Goal: Task Accomplishment & Management: Manage account settings

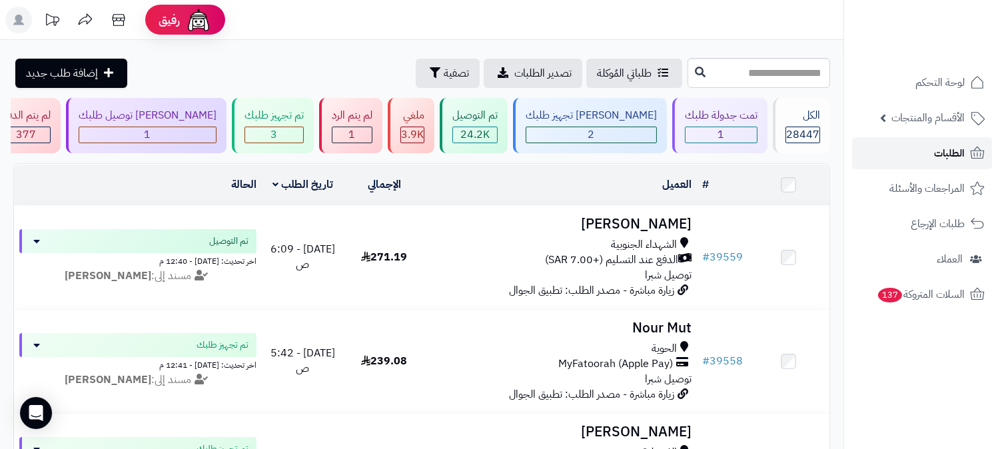
click at [951, 153] on span "الطلبات" at bounding box center [949, 153] width 31 height 19
click at [956, 158] on span "الطلبات" at bounding box center [949, 153] width 31 height 19
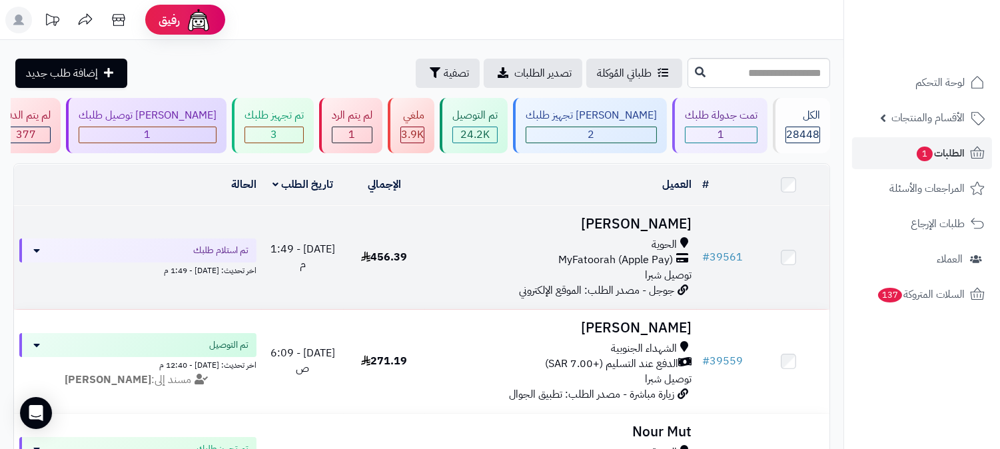
click at [653, 219] on h3 "[PERSON_NAME]" at bounding box center [561, 224] width 261 height 15
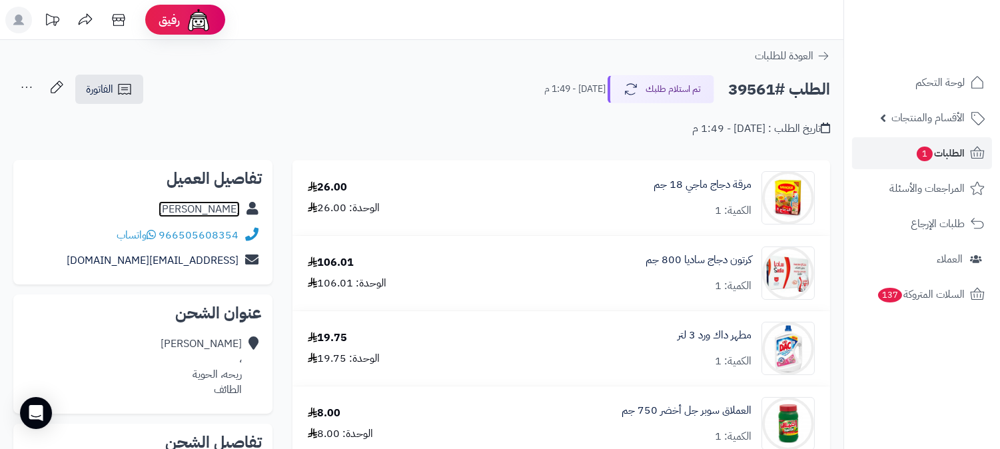
click at [215, 209] on link "ريم الشلوي" at bounding box center [199, 209] width 81 height 16
click at [742, 84] on h2 "الطلب #39561" at bounding box center [779, 89] width 102 height 27
drag, startPoint x: 742, startPoint y: 84, endPoint x: 728, endPoint y: 94, distance: 17.2
copy h2 "39561"
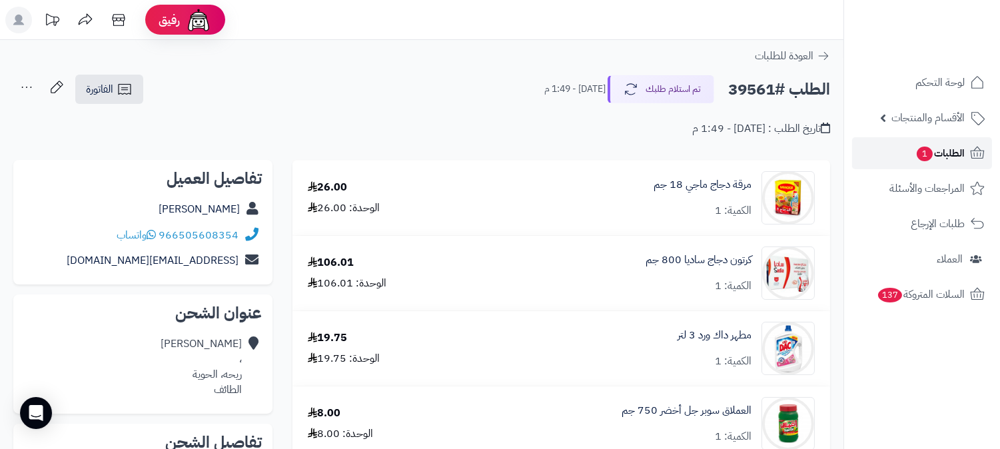
click at [954, 145] on span "الطلبات 1" at bounding box center [940, 153] width 49 height 19
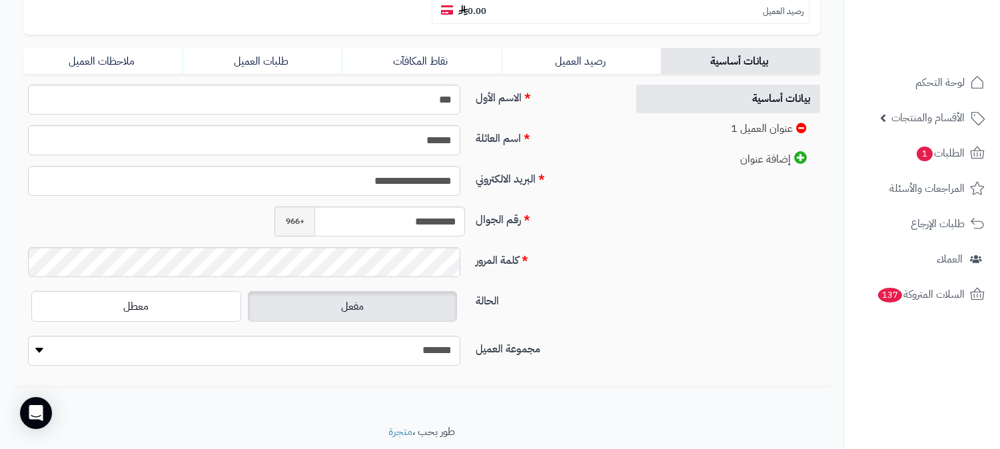
scroll to position [296, 0]
drag, startPoint x: 399, startPoint y: 191, endPoint x: 464, endPoint y: 180, distance: 66.2
click at [464, 205] on input "**********" at bounding box center [390, 220] width 151 height 30
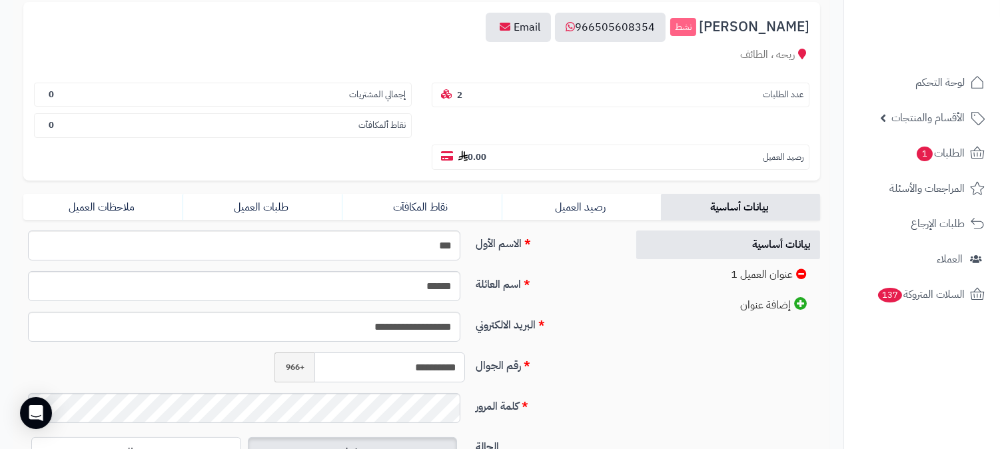
scroll to position [148, 0]
click at [276, 195] on link "طلبات العميل" at bounding box center [262, 208] width 159 height 27
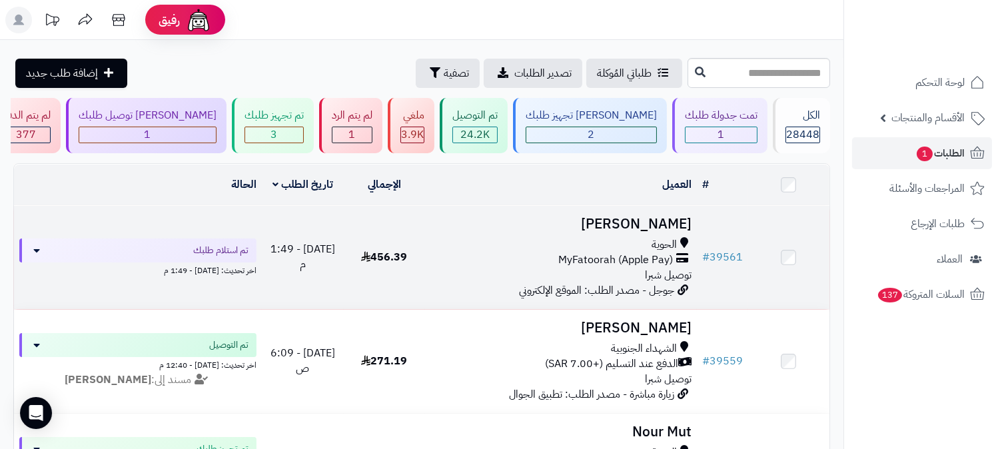
click at [660, 220] on h3 "[PERSON_NAME]" at bounding box center [561, 224] width 261 height 15
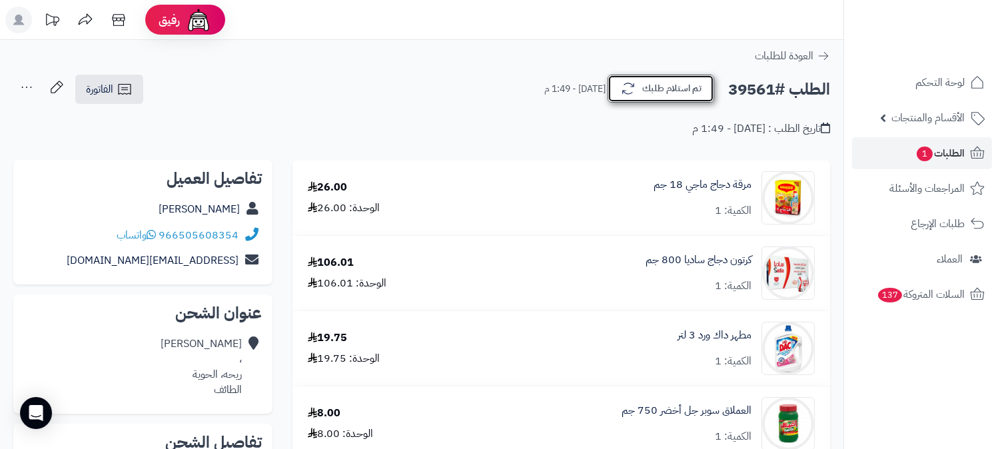
click at [671, 88] on button "تم استلام طلبك" at bounding box center [661, 89] width 107 height 28
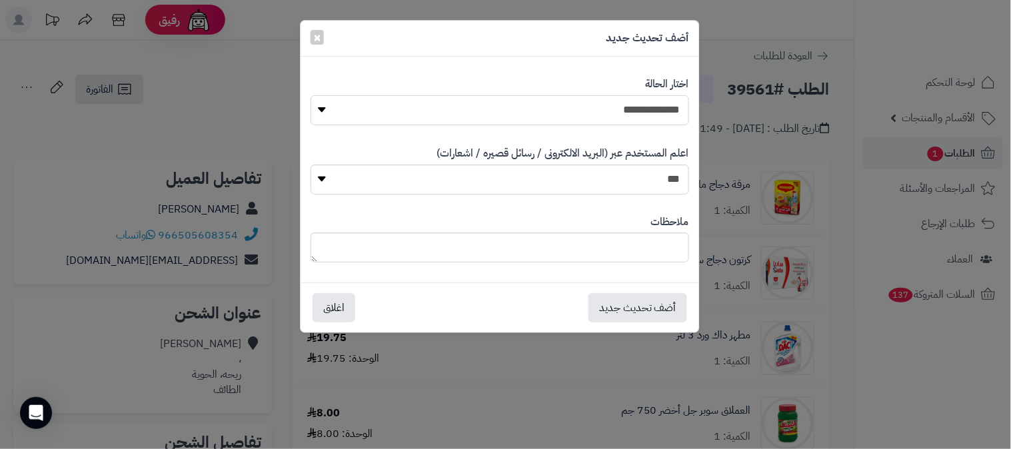
click at [656, 114] on select "**********" at bounding box center [500, 110] width 379 height 30
select select "*"
click at [311, 95] on select "**********" at bounding box center [500, 110] width 379 height 30
click at [643, 317] on button "أضف تحديث جديد" at bounding box center [637, 307] width 99 height 29
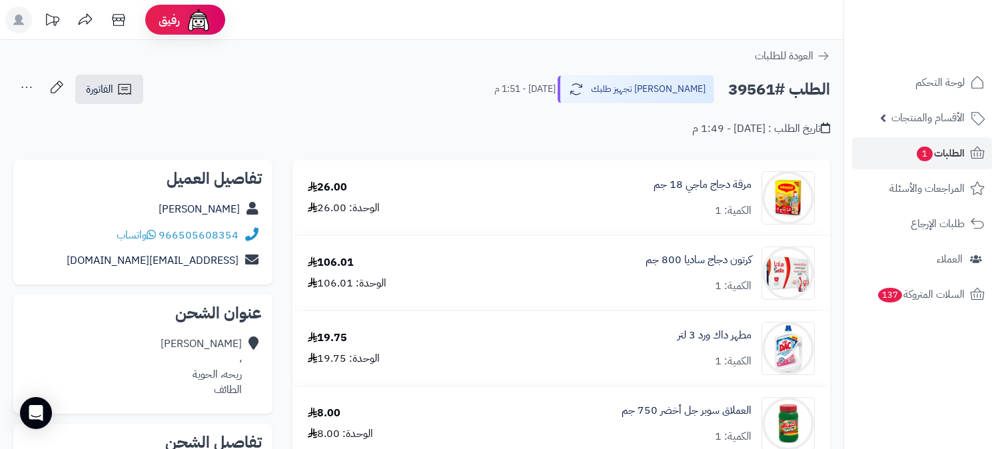
click at [23, 85] on icon at bounding box center [26, 87] width 27 height 27
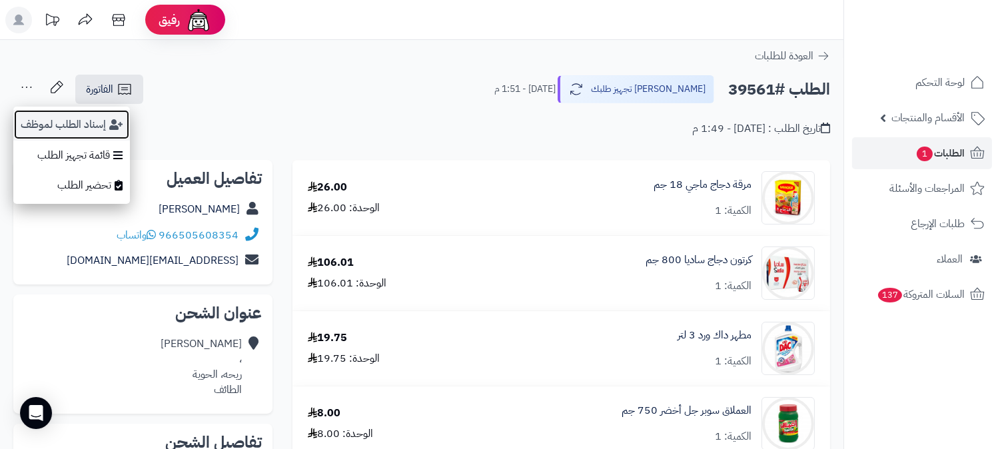
click at [42, 121] on button "إسناد الطلب لموظف" at bounding box center [71, 124] width 117 height 31
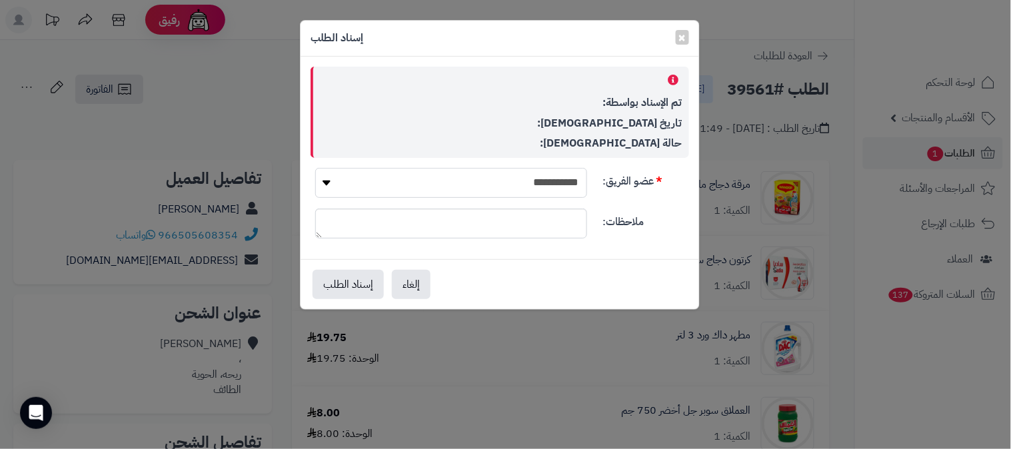
click at [357, 179] on select "**********" at bounding box center [451, 183] width 272 height 30
select select "**"
click at [315, 168] on select "**********" at bounding box center [451, 183] width 272 height 30
click at [360, 283] on button "إسناد الطلب" at bounding box center [348, 283] width 71 height 29
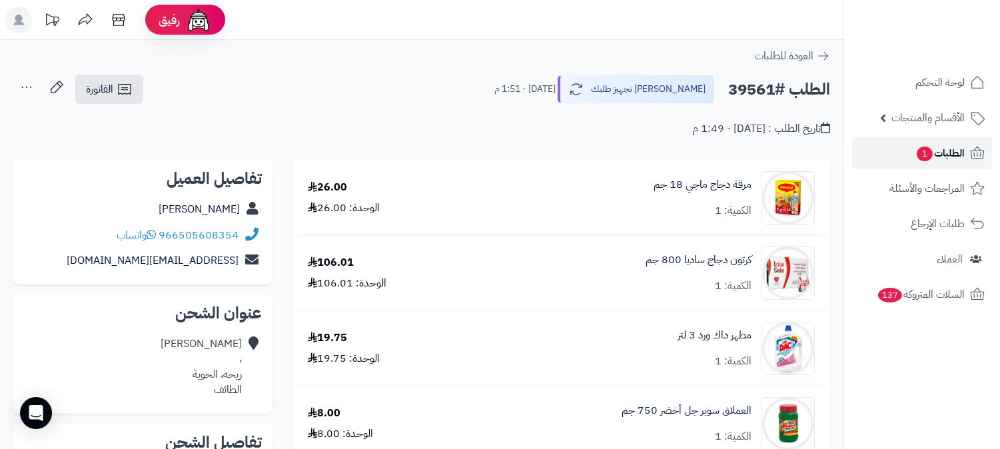
click at [938, 153] on span "الطلبات 1" at bounding box center [940, 153] width 49 height 19
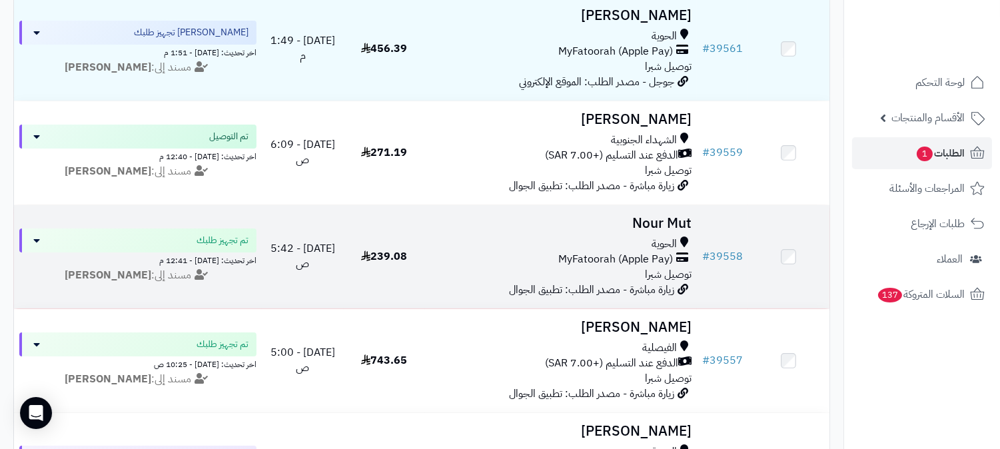
scroll to position [222, 0]
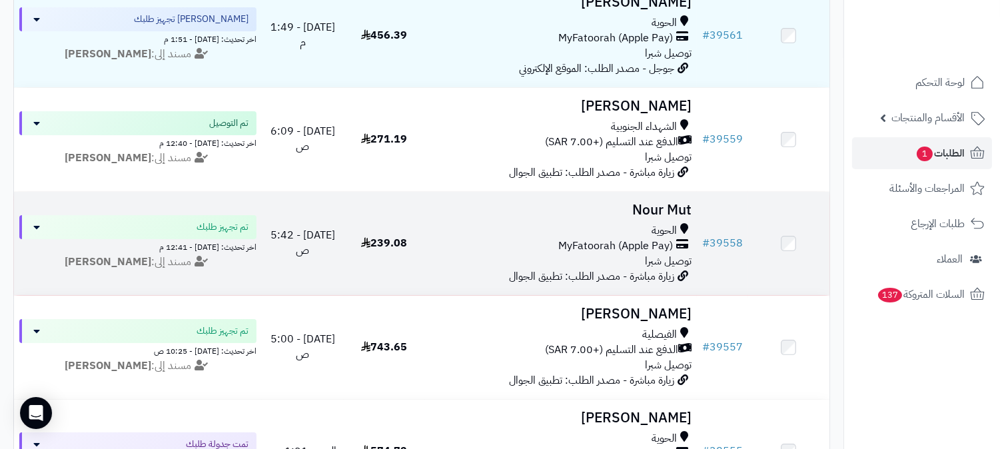
click at [636, 211] on h3 "Nour Mut" at bounding box center [561, 210] width 261 height 15
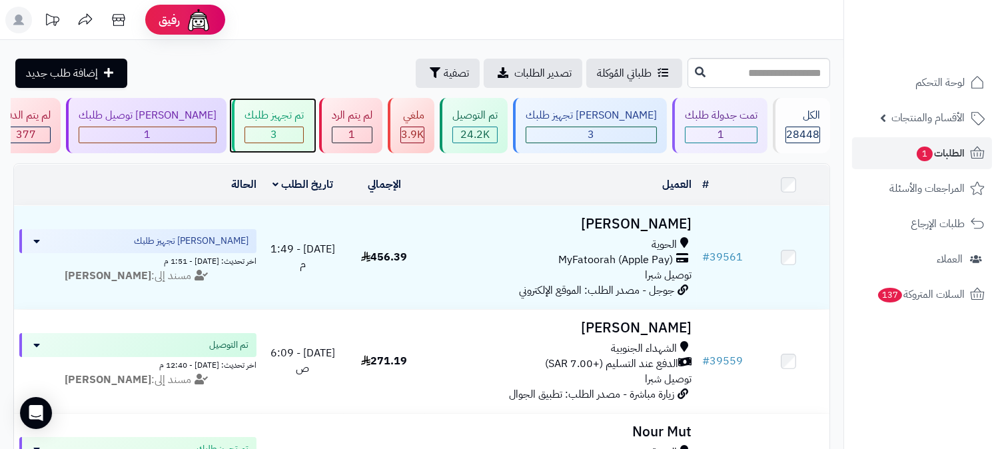
click at [304, 121] on div "تم تجهيز طلبك" at bounding box center [274, 115] width 59 height 15
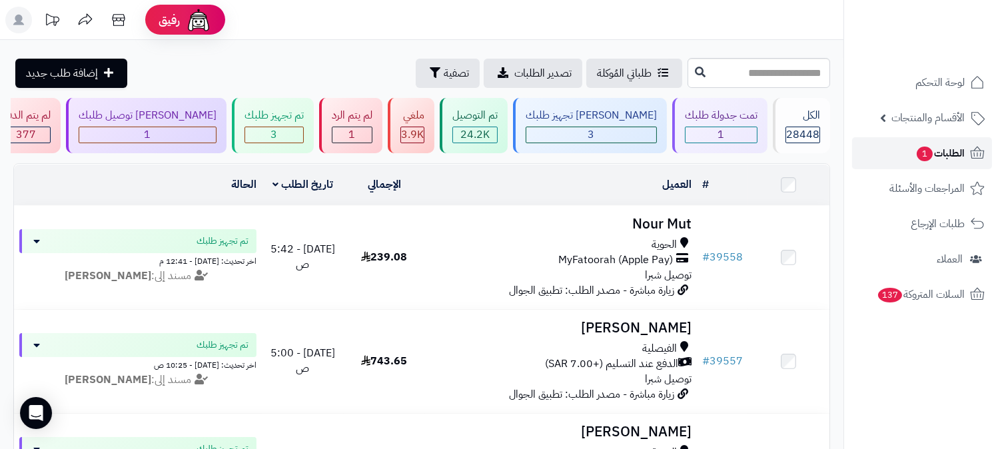
click at [947, 148] on span "الطلبات 1" at bounding box center [940, 153] width 49 height 19
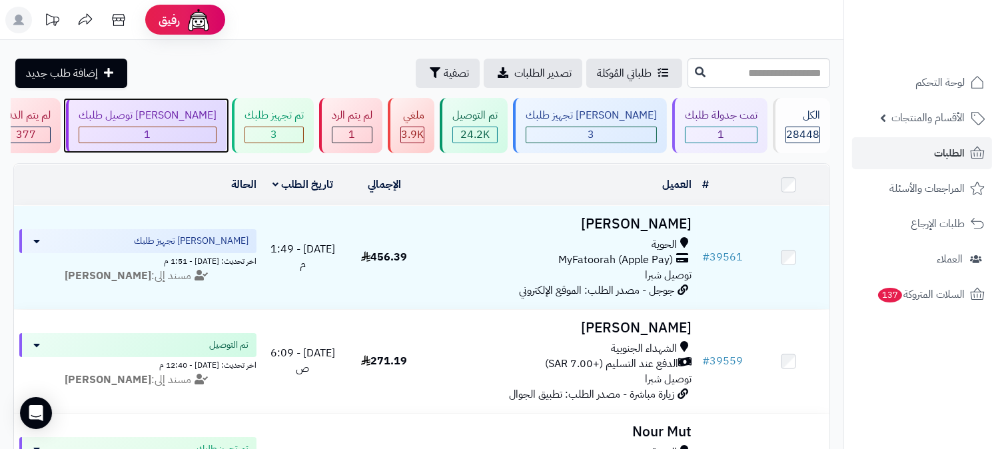
click at [217, 143] on div "1" at bounding box center [148, 135] width 138 height 17
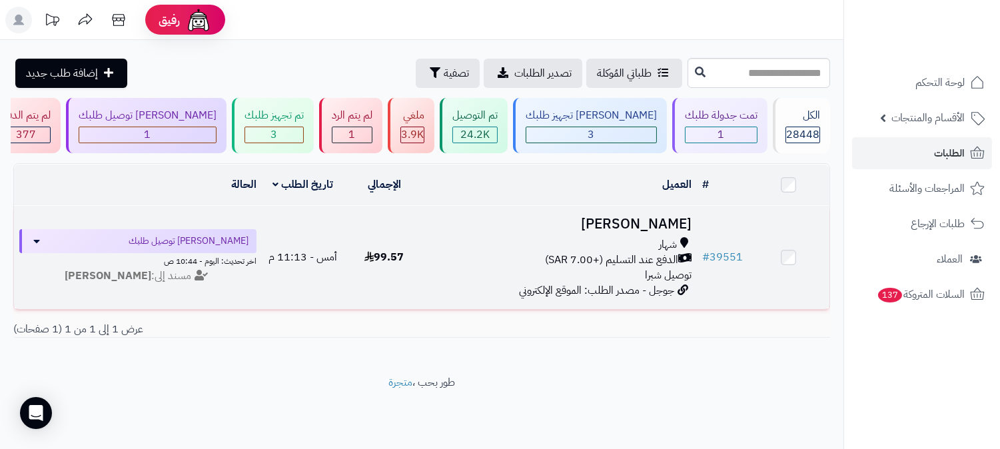
click at [664, 224] on h3 "[PERSON_NAME]" at bounding box center [561, 224] width 261 height 15
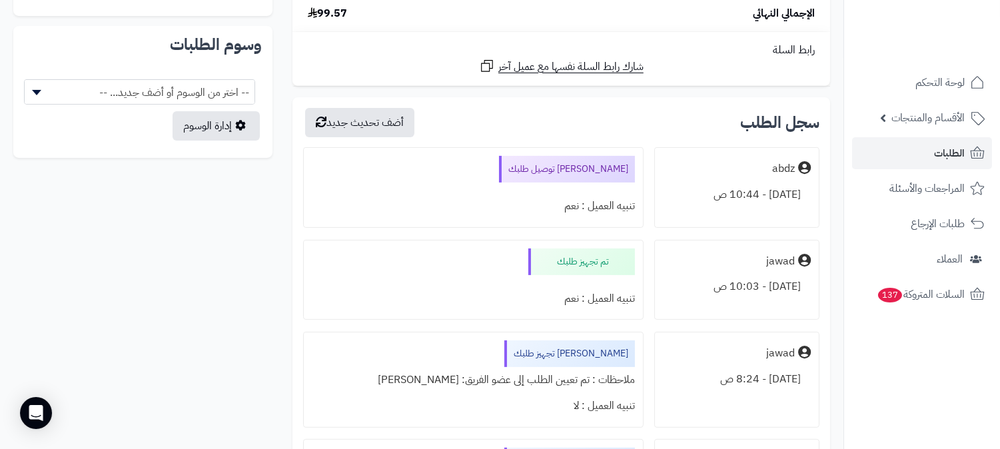
scroll to position [740, 0]
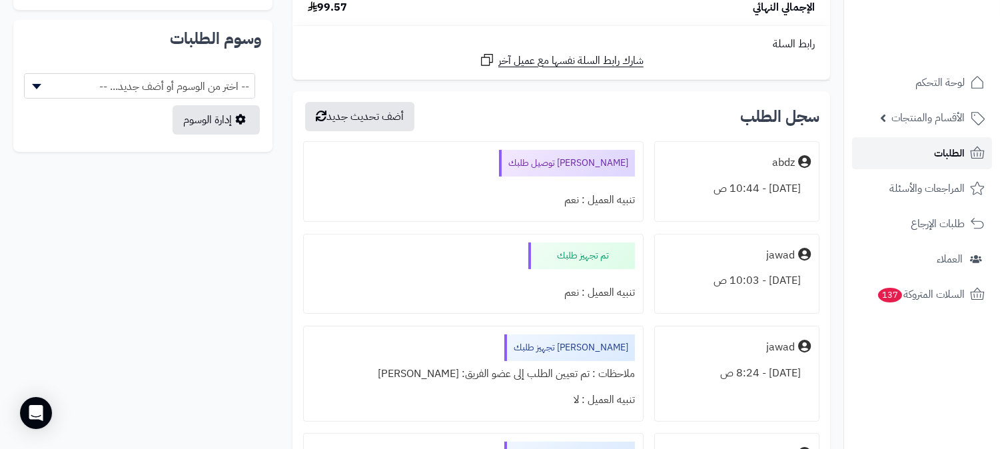
click at [962, 157] on span "الطلبات" at bounding box center [949, 153] width 31 height 19
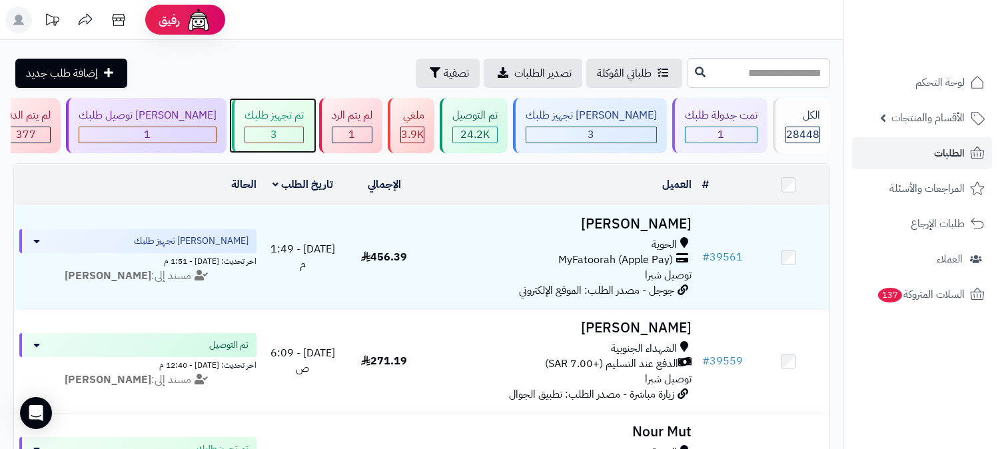
click at [304, 123] on div "تم تجهيز طلبك" at bounding box center [274, 115] width 59 height 15
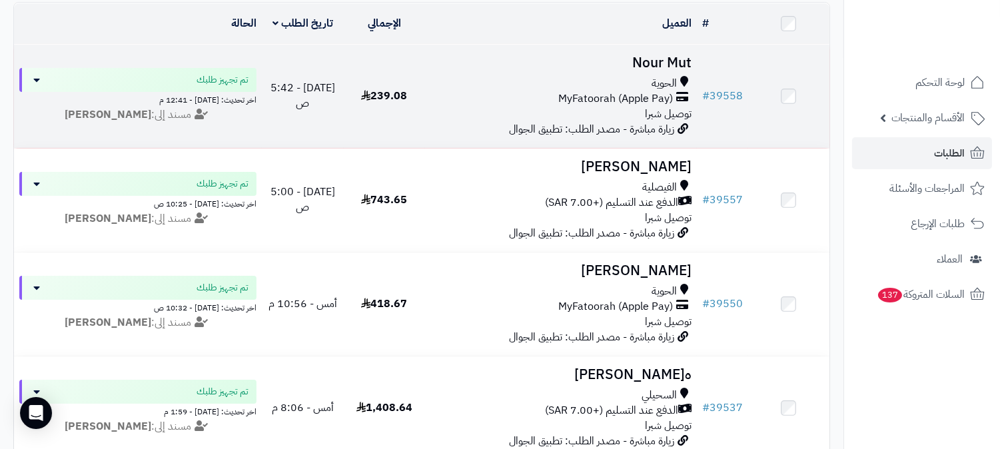
scroll to position [74, 0]
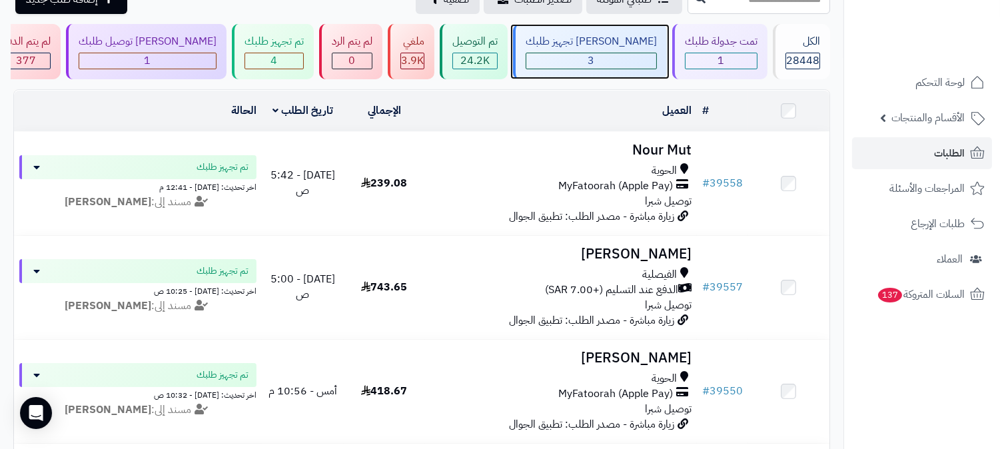
click at [642, 49] on div "[PERSON_NAME] تجهيز طلبك" at bounding box center [591, 41] width 131 height 15
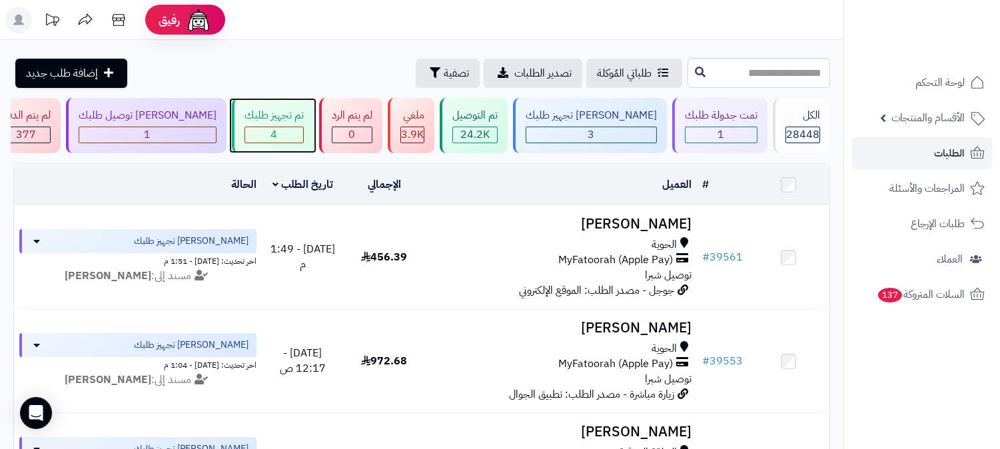
click at [304, 120] on div "تم تجهيز طلبك" at bounding box center [274, 115] width 59 height 15
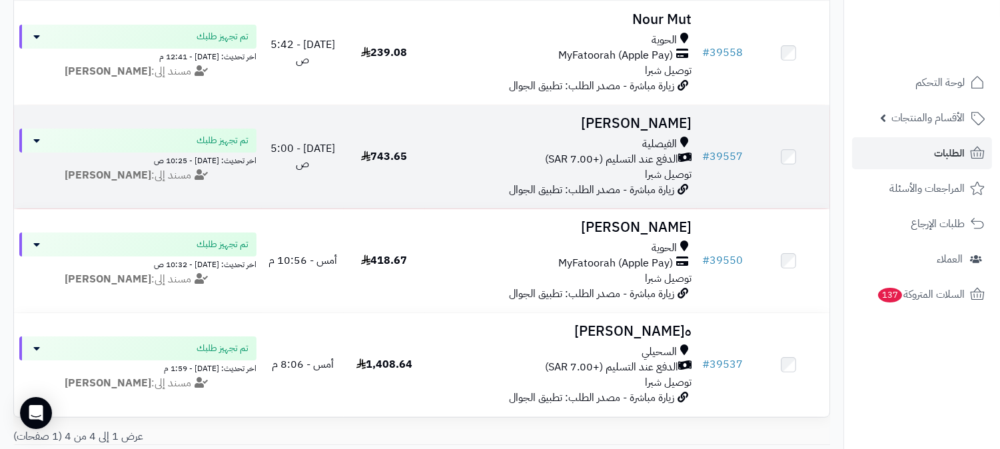
scroll to position [222, 0]
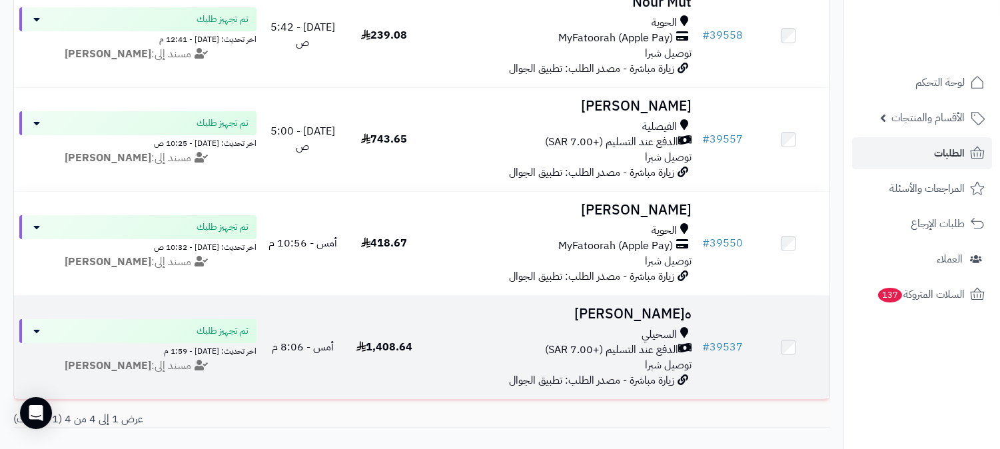
click at [663, 307] on h3 "ه[PERSON_NAME]" at bounding box center [561, 314] width 261 height 15
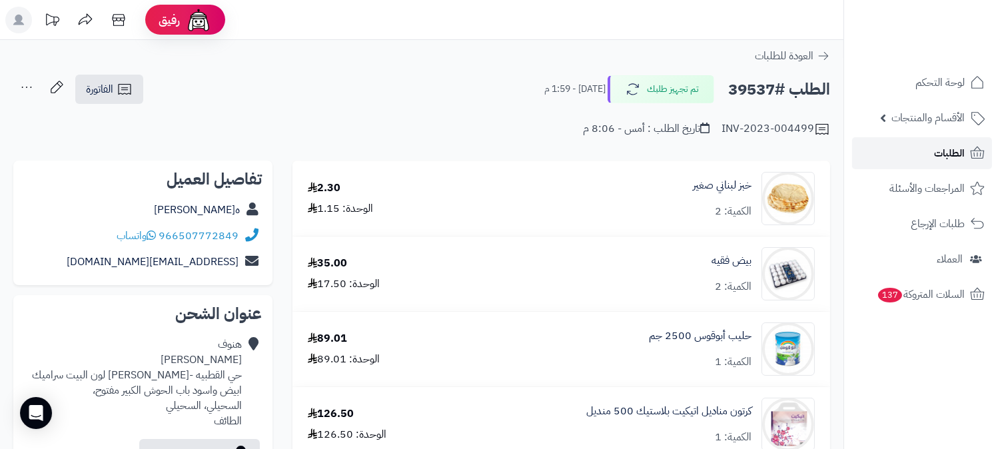
click at [964, 151] on span "الطلبات" at bounding box center [949, 153] width 31 height 19
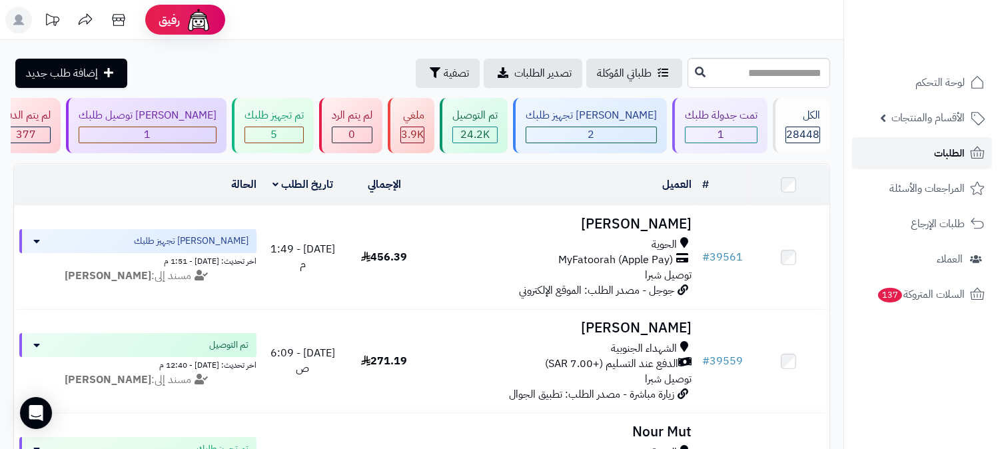
click at [964, 151] on span "الطلبات" at bounding box center [949, 153] width 31 height 19
click at [945, 157] on span "الطلبات" at bounding box center [949, 153] width 31 height 19
click at [940, 153] on span "الطلبات" at bounding box center [949, 153] width 31 height 19
click at [940, 152] on span "الطلبات" at bounding box center [949, 153] width 31 height 19
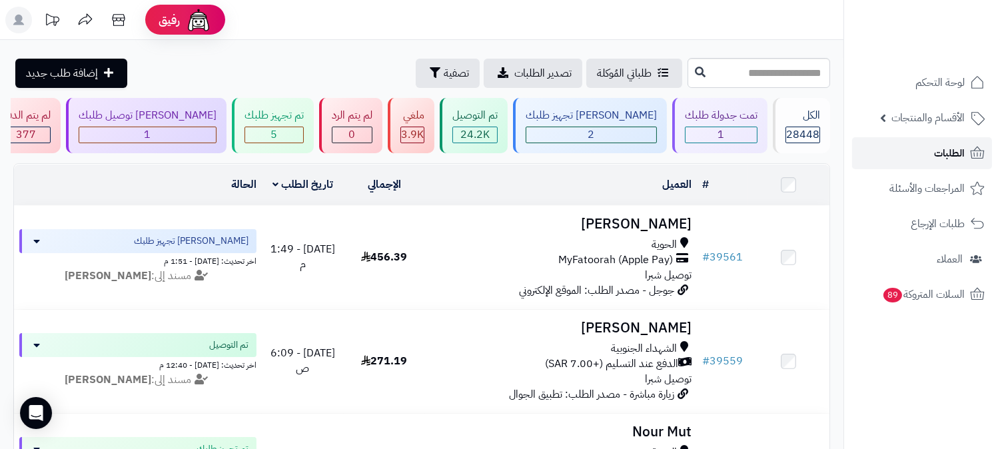
click at [940, 152] on span "الطلبات" at bounding box center [949, 153] width 31 height 19
click at [811, 74] on input "text" at bounding box center [759, 73] width 143 height 30
type input "*****"
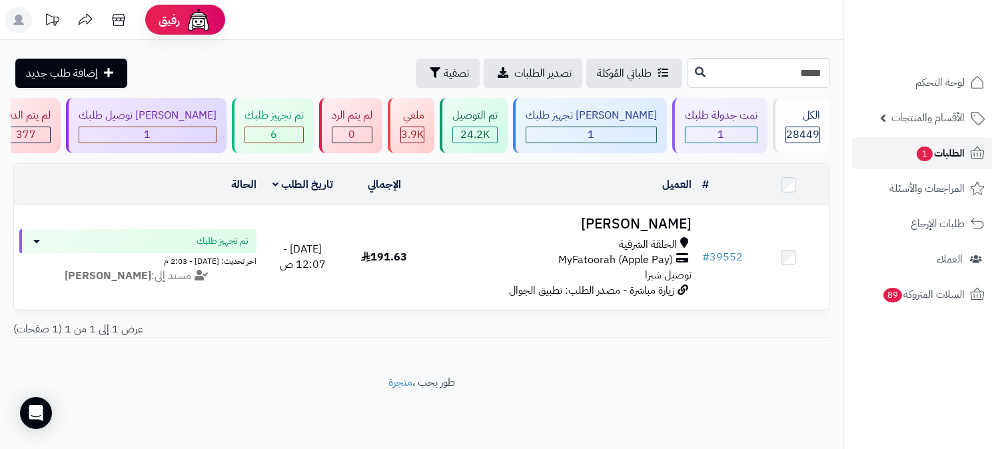
click at [970, 149] on icon at bounding box center [978, 153] width 16 height 16
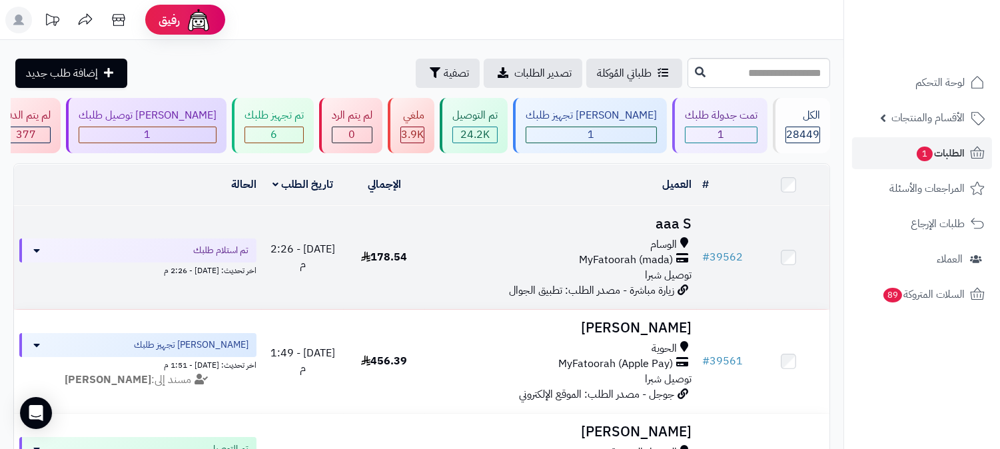
click at [668, 223] on h3 "aaa S" at bounding box center [561, 224] width 261 height 15
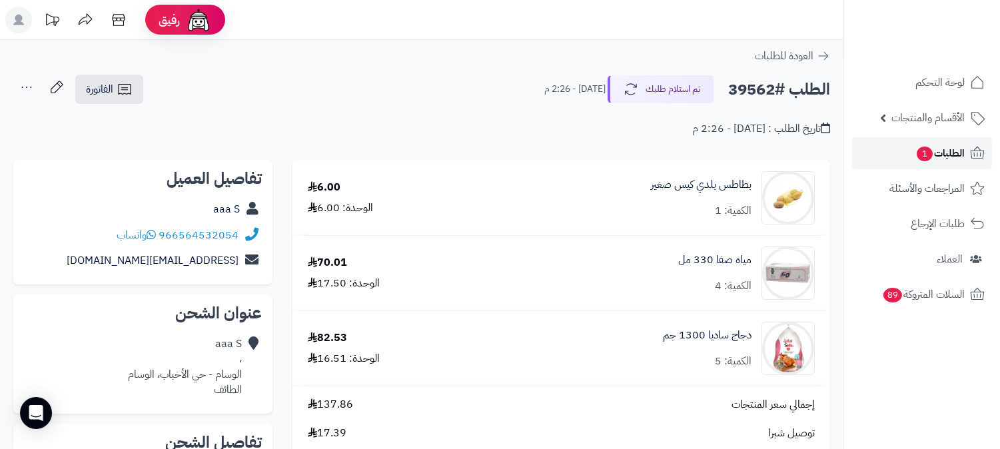
click at [920, 149] on span "1" at bounding box center [925, 154] width 16 height 15
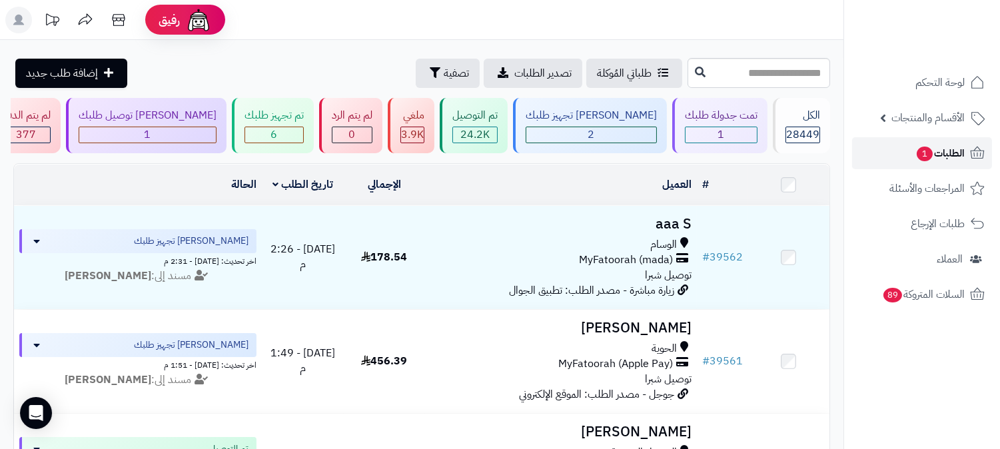
click at [934, 150] on span "الطلبات 1" at bounding box center [940, 153] width 49 height 19
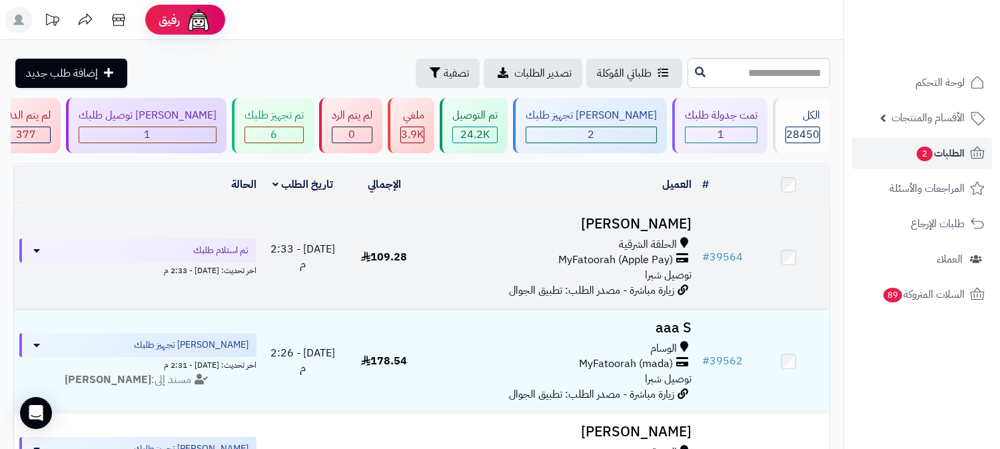
click at [650, 217] on h3 "مريم المالكي" at bounding box center [561, 224] width 261 height 15
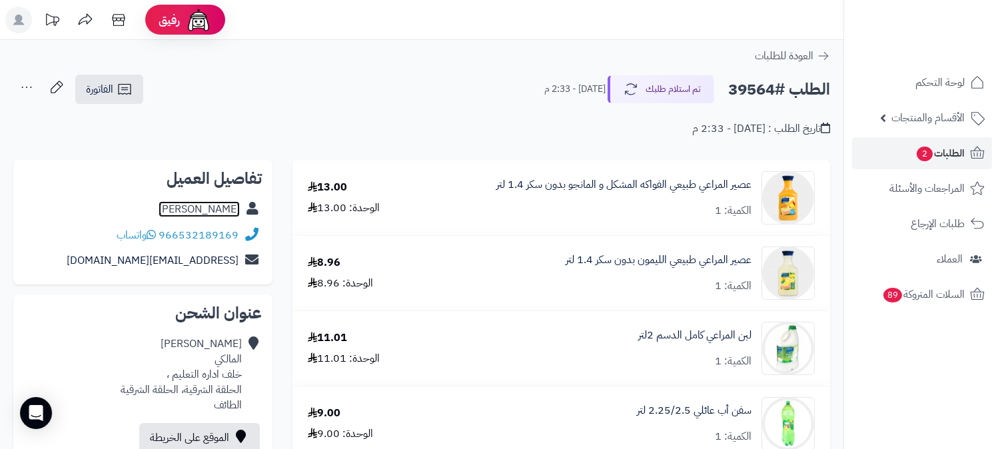
click at [202, 207] on link "[PERSON_NAME]" at bounding box center [199, 209] width 81 height 16
click at [764, 85] on h2 "الطلب #39564" at bounding box center [779, 89] width 102 height 27
copy h2 "39564"
click at [928, 149] on span "2" at bounding box center [925, 154] width 16 height 15
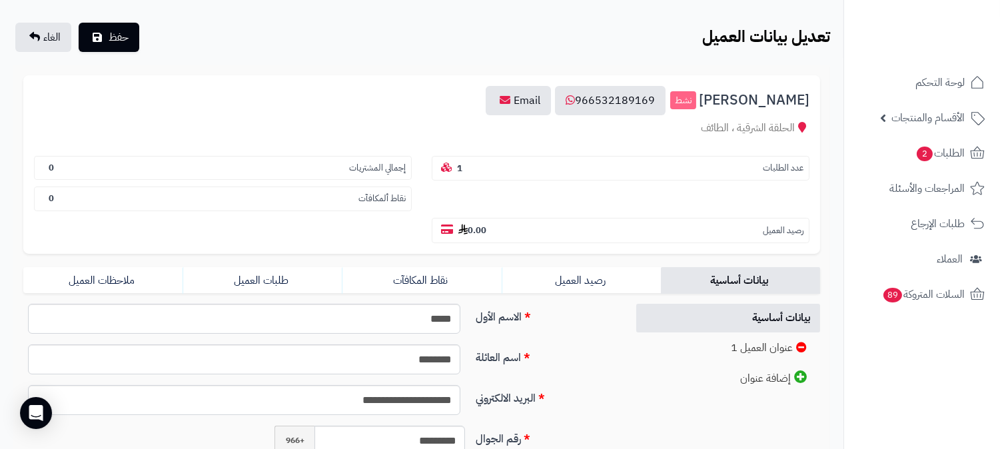
scroll to position [296, 0]
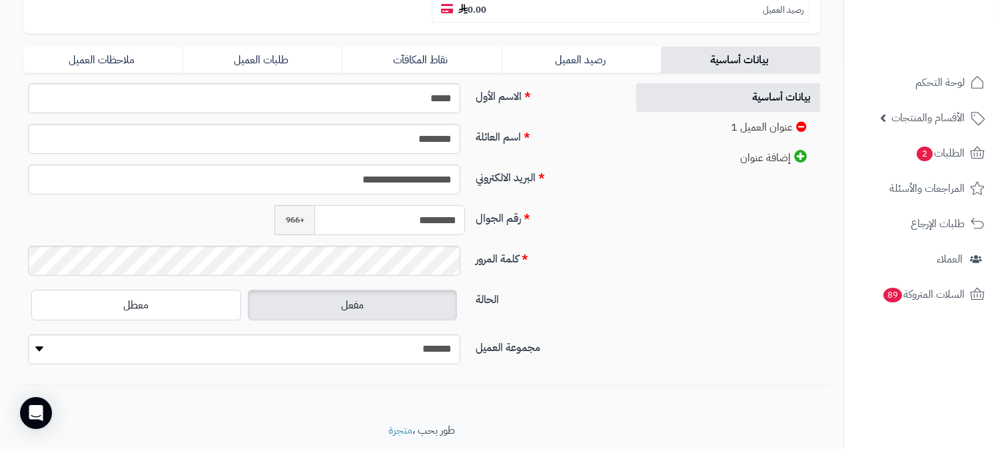
click at [414, 205] on input "*********" at bounding box center [390, 220] width 151 height 30
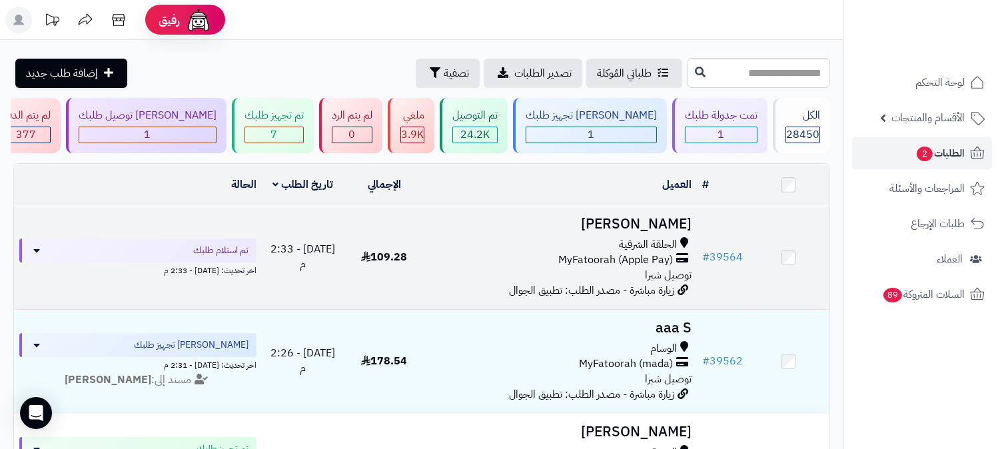
click at [664, 222] on h3 "[PERSON_NAME]" at bounding box center [561, 224] width 261 height 15
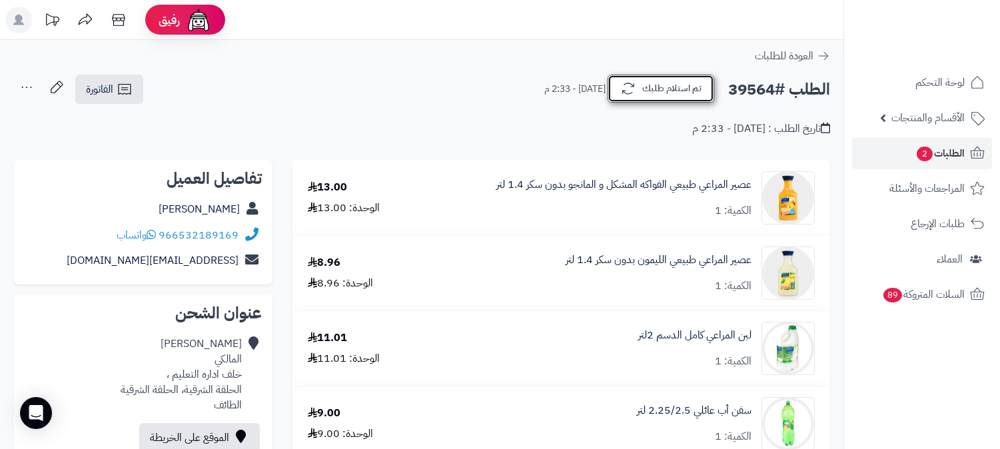
click at [633, 89] on icon "button" at bounding box center [628, 89] width 16 height 16
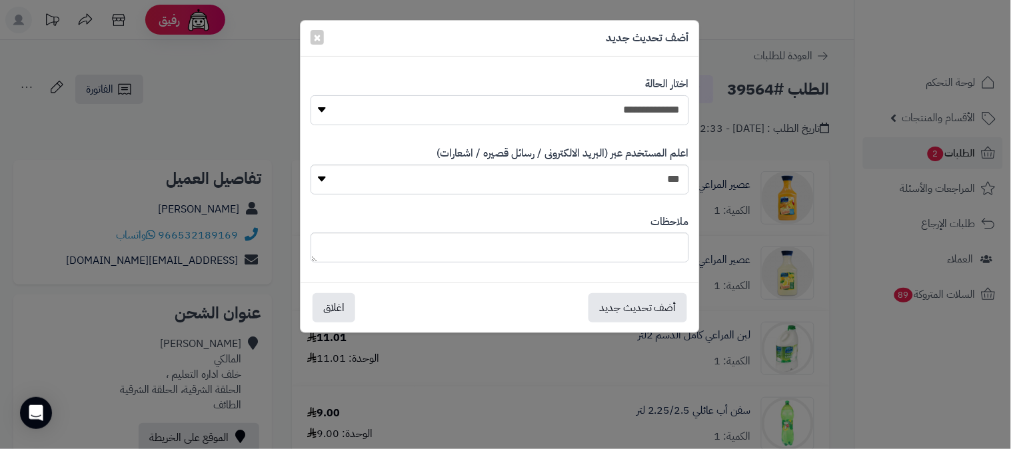
click at [644, 105] on select "**********" at bounding box center [500, 110] width 379 height 30
select select "*"
click at [311, 95] on select "**********" at bounding box center [500, 110] width 379 height 30
click at [636, 304] on button "أضف تحديث جديد" at bounding box center [637, 307] width 99 height 29
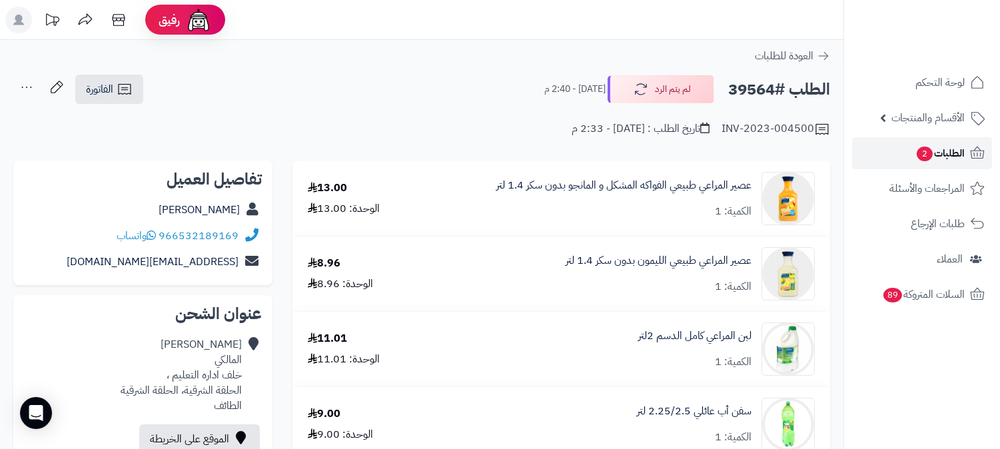
click at [944, 151] on span "الطلبات 2" at bounding box center [940, 153] width 49 height 19
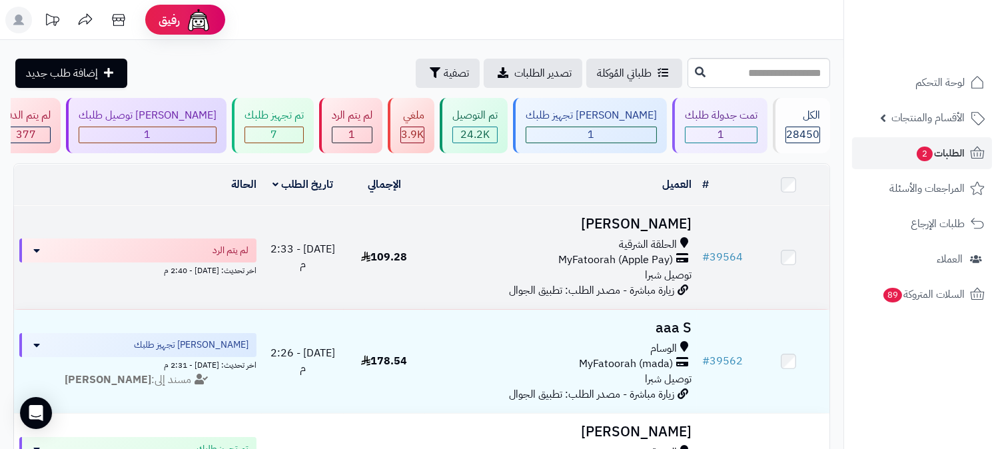
click at [668, 218] on h3 "مريم المالكي" at bounding box center [561, 224] width 261 height 15
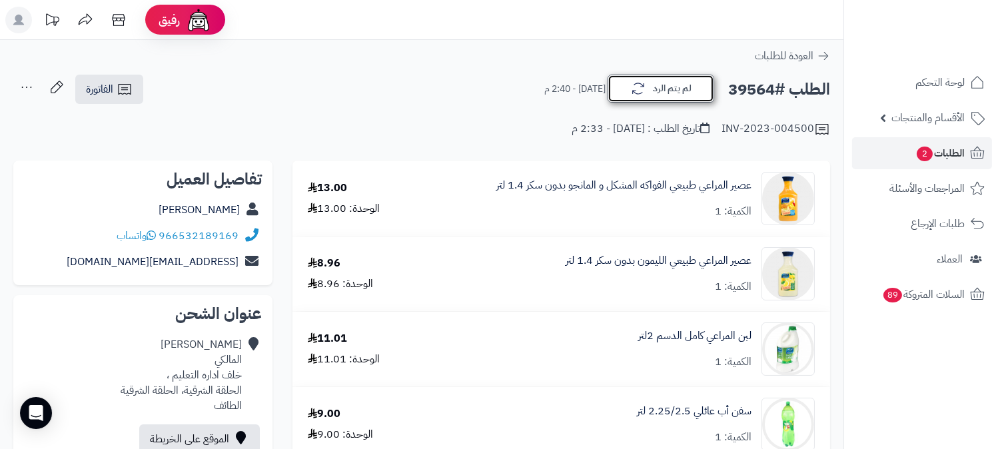
click at [672, 78] on button "لم يتم الرد" at bounding box center [661, 89] width 107 height 28
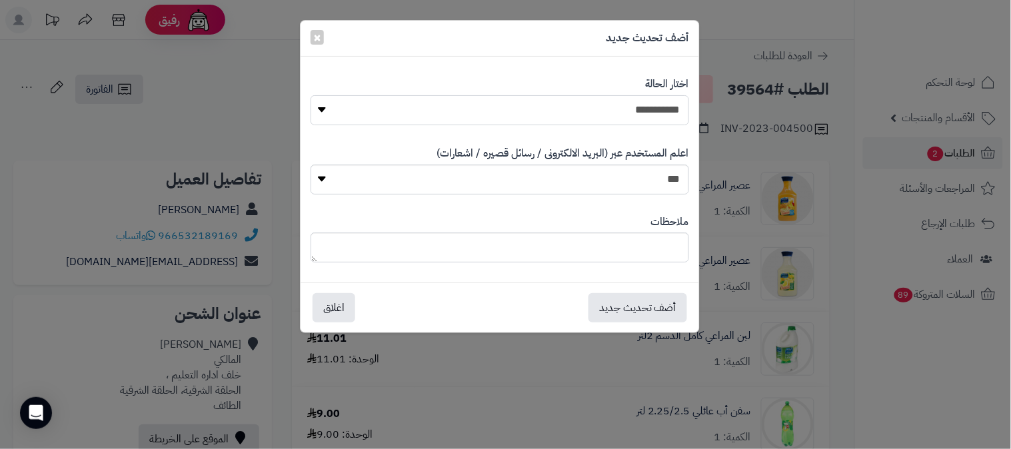
click at [664, 108] on select "**********" at bounding box center [500, 110] width 379 height 30
select select "*"
click at [311, 95] on select "**********" at bounding box center [500, 110] width 379 height 30
click at [656, 321] on button "أضف تحديث جديد" at bounding box center [637, 307] width 99 height 29
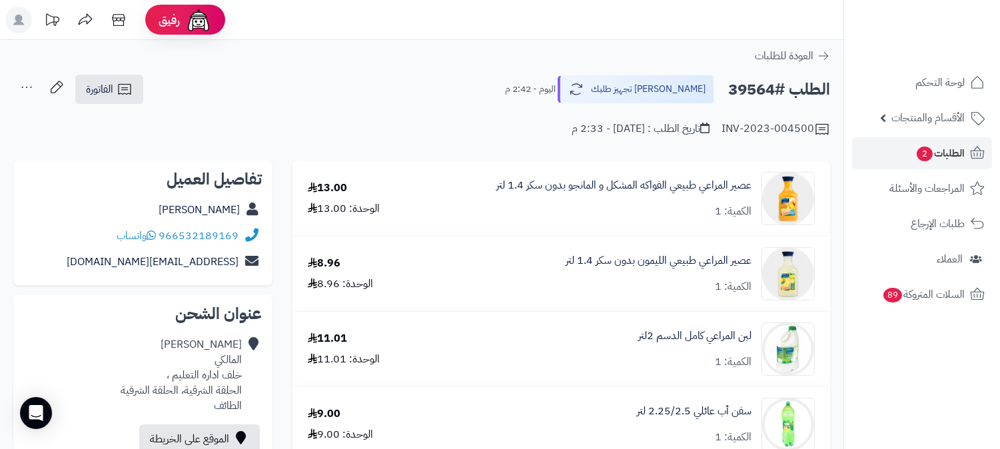
click at [23, 83] on icon at bounding box center [26, 87] width 27 height 27
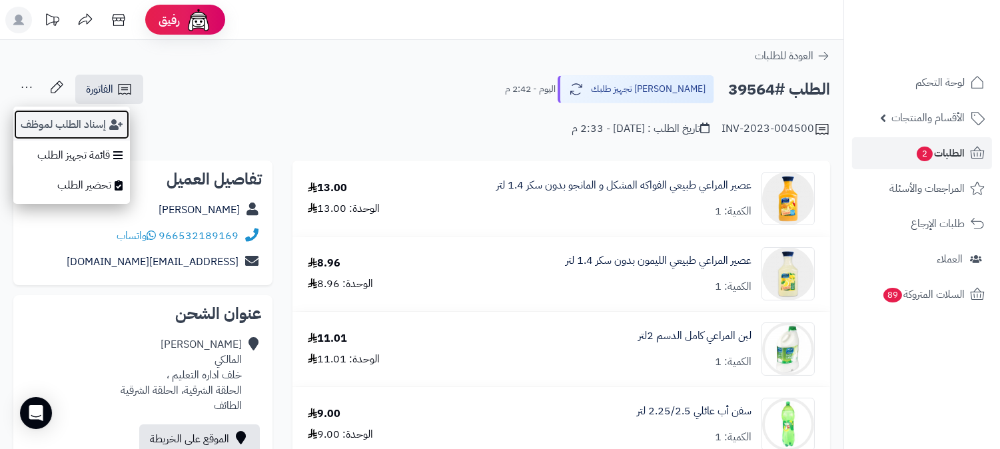
click at [42, 117] on button "إسناد الطلب لموظف" at bounding box center [71, 124] width 117 height 31
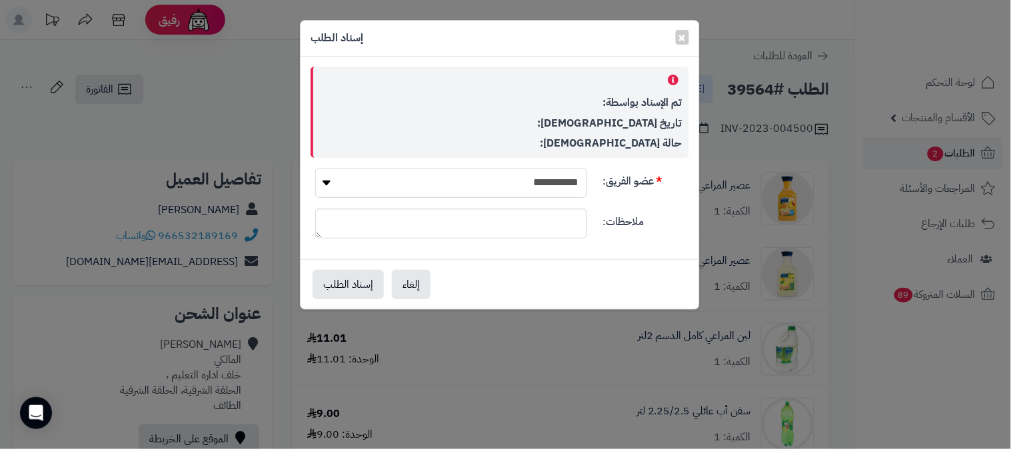
click at [568, 176] on select "**********" at bounding box center [451, 183] width 272 height 30
select select "**"
click at [315, 168] on select "**********" at bounding box center [451, 183] width 272 height 30
click at [345, 283] on button "إسناد الطلب" at bounding box center [348, 283] width 71 height 29
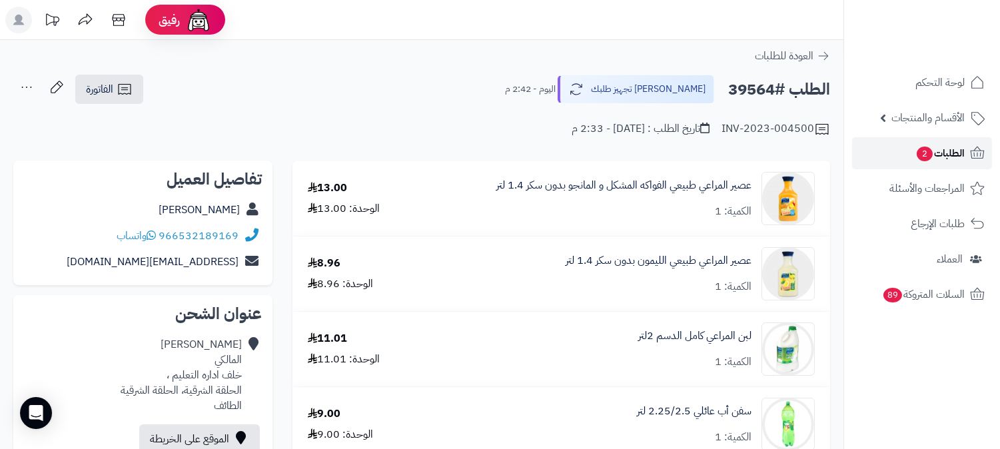
click at [948, 149] on span "الطلبات 2" at bounding box center [940, 153] width 49 height 19
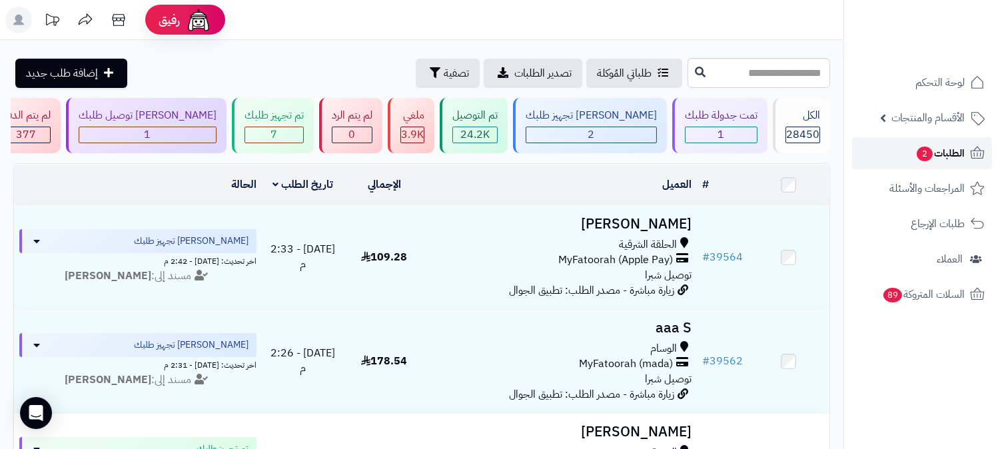
click at [942, 151] on span "الطلبات 2" at bounding box center [940, 153] width 49 height 19
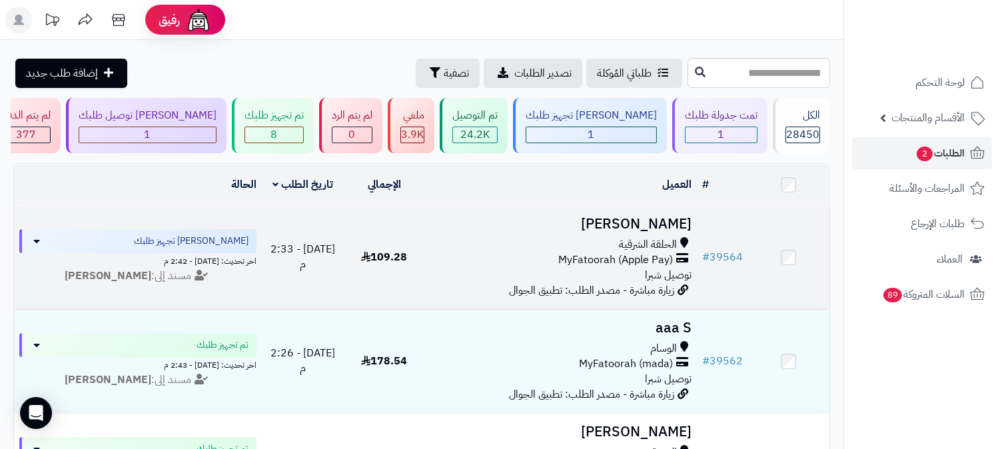
click at [667, 225] on h3 "[PERSON_NAME]" at bounding box center [561, 224] width 261 height 15
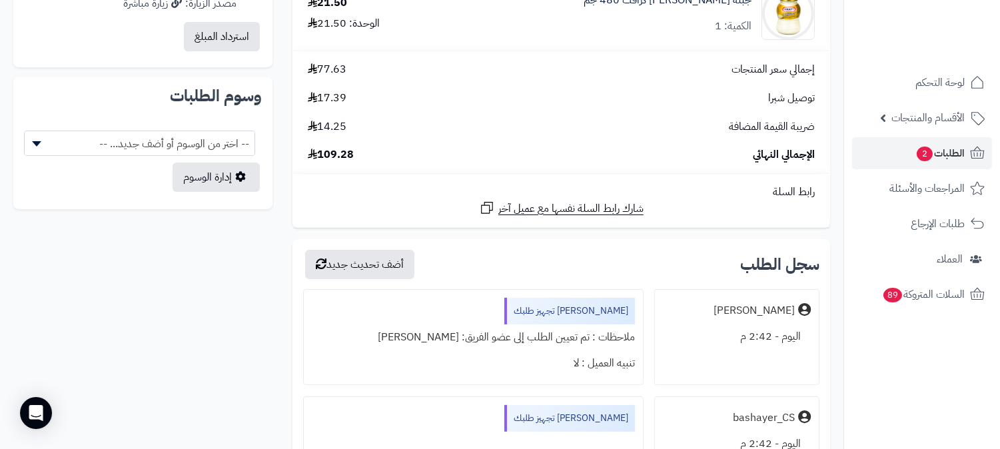
scroll to position [740, 0]
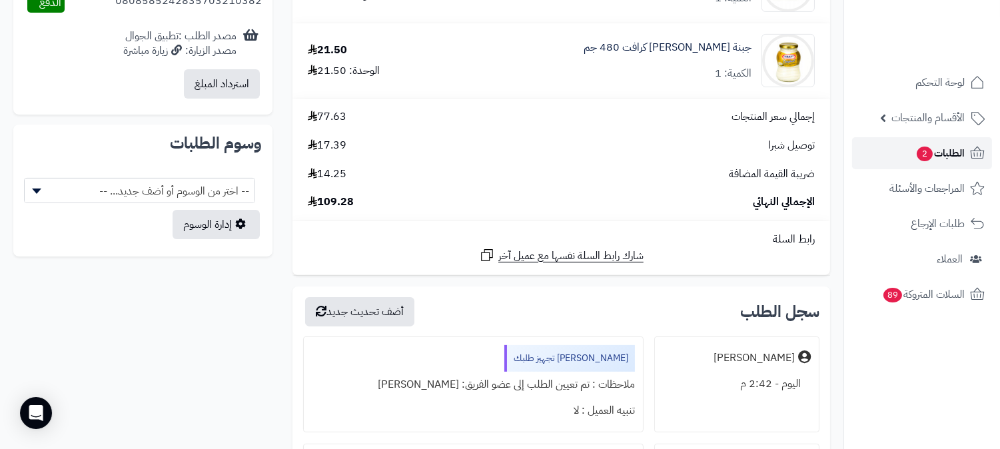
click at [960, 157] on span "الطلبات 2" at bounding box center [940, 153] width 49 height 19
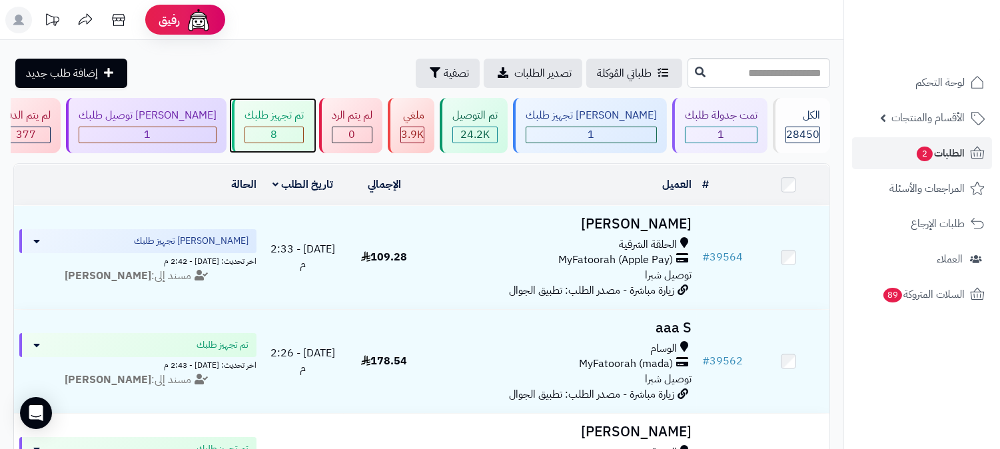
click at [303, 135] on div "8" at bounding box center [274, 134] width 58 height 15
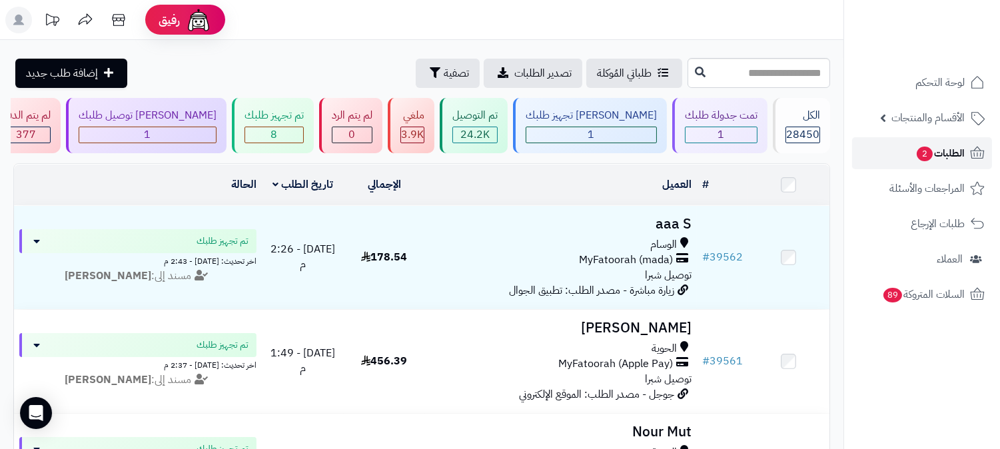
click at [938, 151] on span "الطلبات 2" at bounding box center [940, 153] width 49 height 19
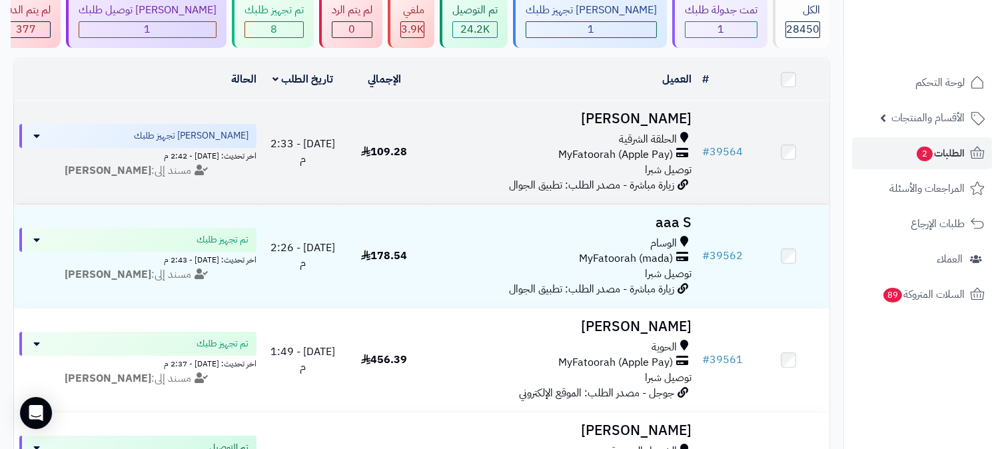
scroll to position [148, 0]
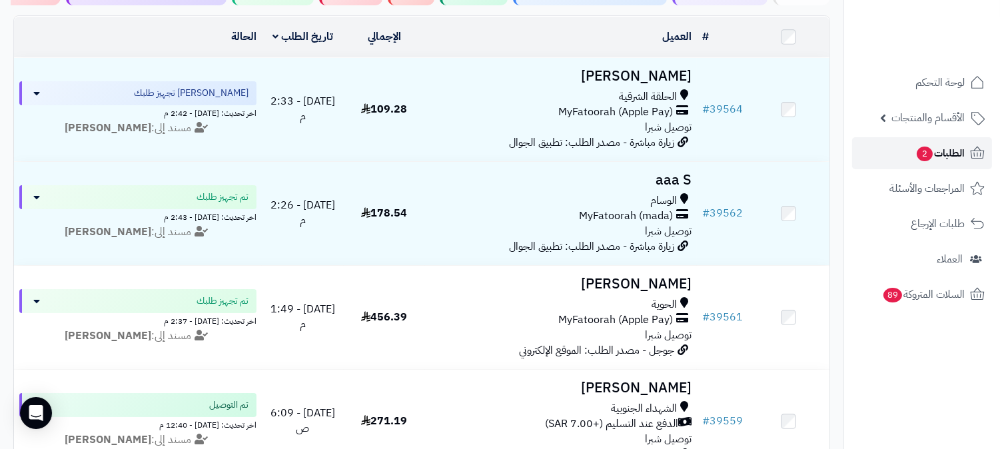
click at [961, 147] on span "الطلبات 2" at bounding box center [940, 153] width 49 height 19
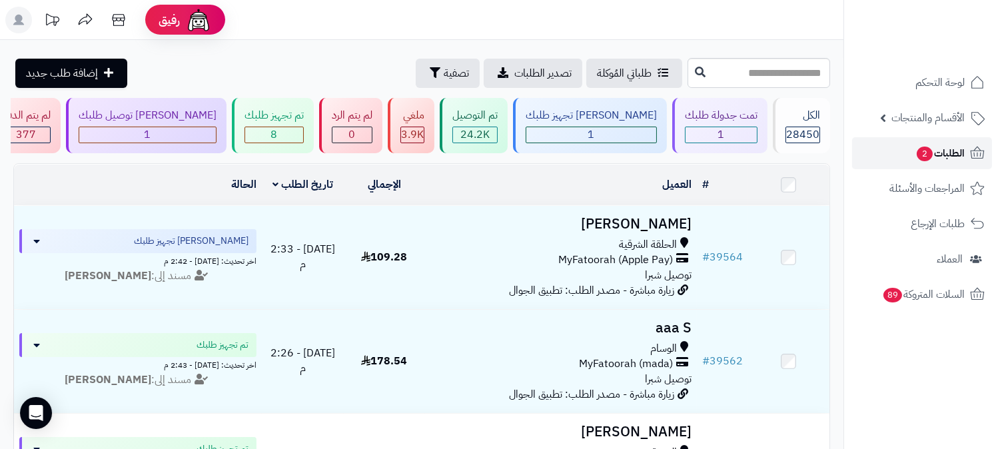
click at [948, 148] on span "الطلبات 2" at bounding box center [940, 153] width 49 height 19
click at [742, 135] on div "1" at bounding box center [721, 134] width 71 height 15
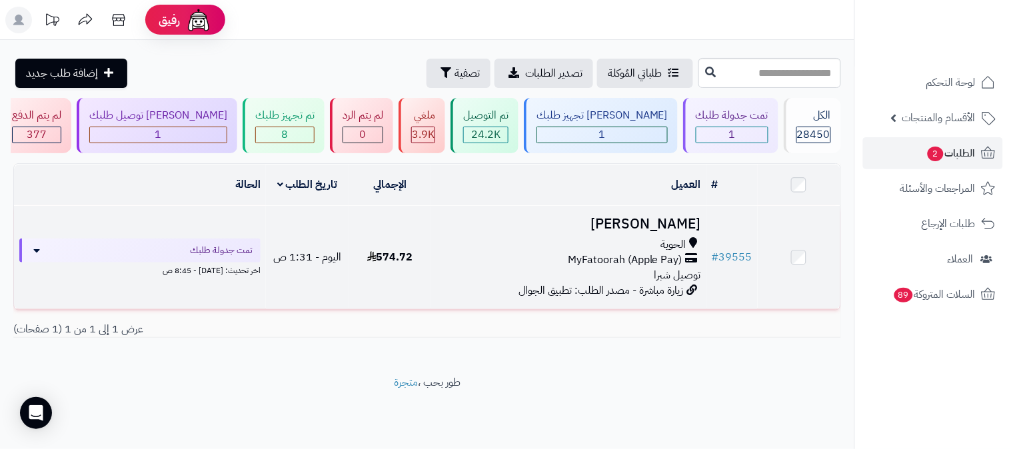
click at [676, 225] on h3 "[PERSON_NAME]" at bounding box center [569, 224] width 265 height 15
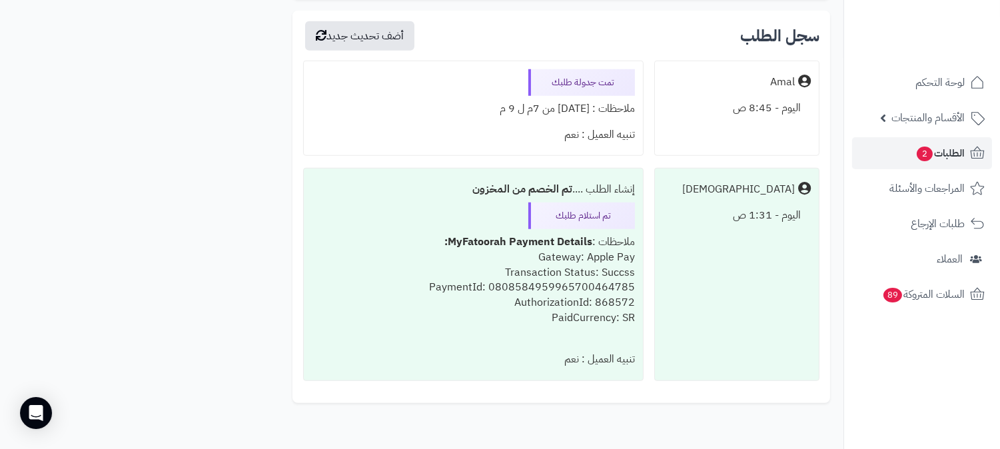
scroll to position [2069, 0]
click at [963, 147] on span "الطلبات 2" at bounding box center [940, 153] width 49 height 19
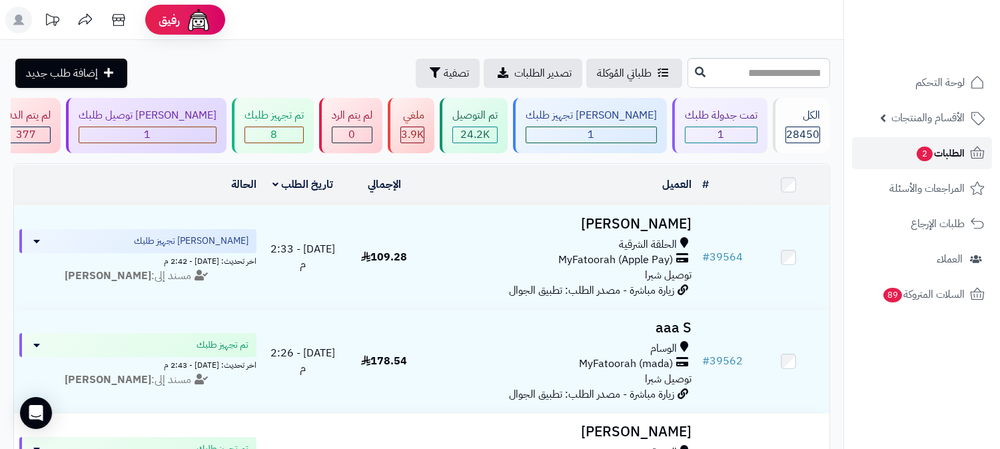
click at [947, 147] on span "الطلبات 2" at bounding box center [940, 153] width 49 height 19
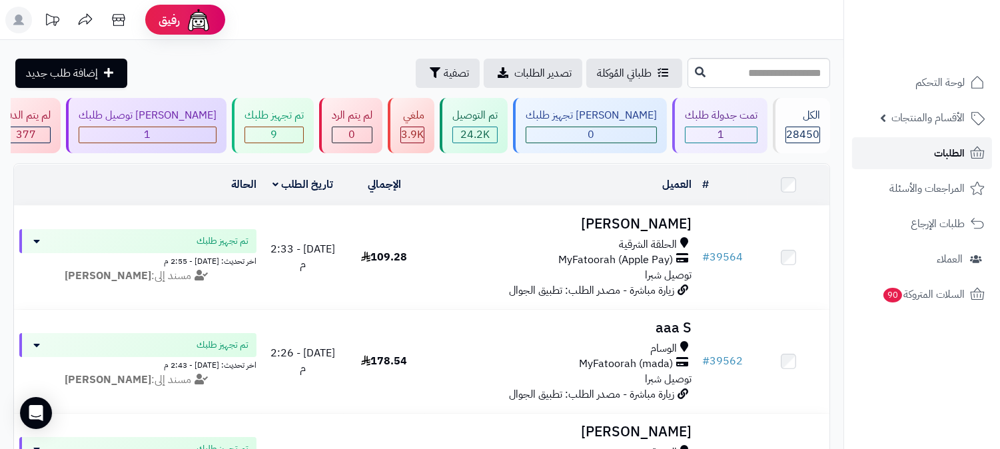
click at [966, 145] on link "الطلبات" at bounding box center [922, 153] width 140 height 32
click at [926, 78] on span "لوحة التحكم" at bounding box center [940, 82] width 49 height 19
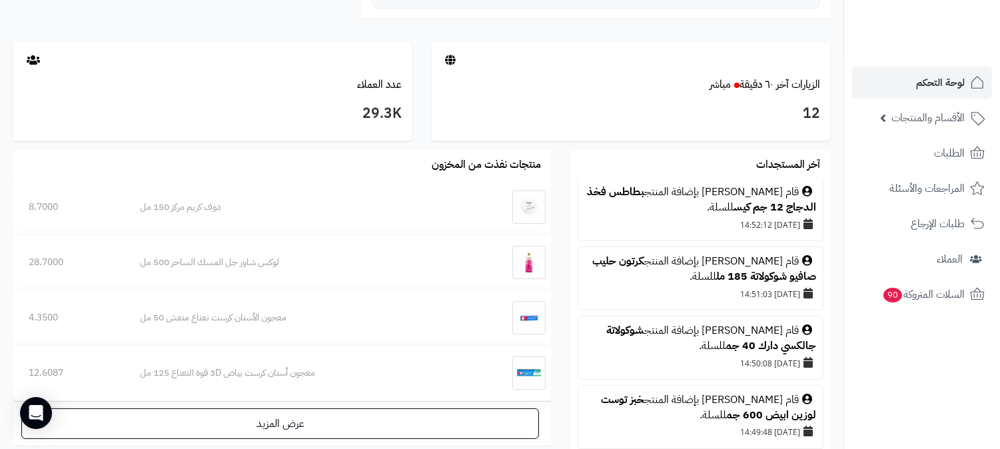
scroll to position [444, 0]
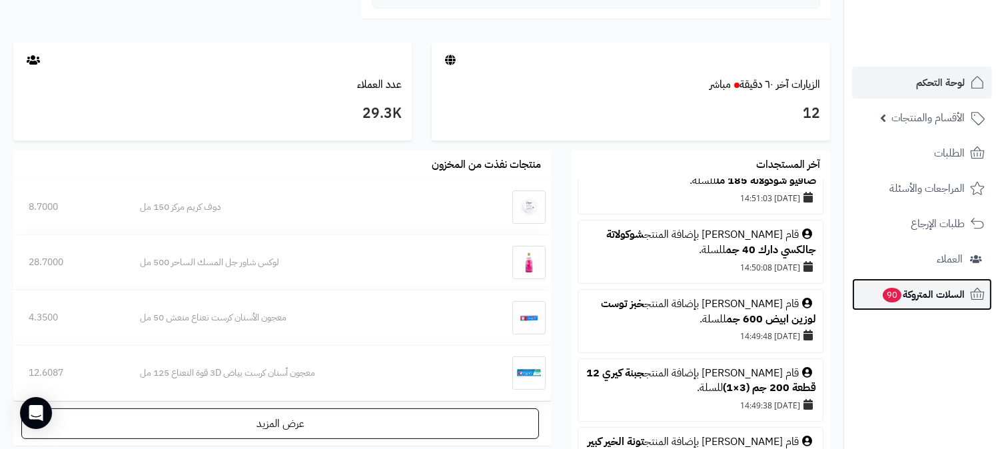
click at [932, 292] on span "السلات المتروكة 90" at bounding box center [923, 294] width 83 height 19
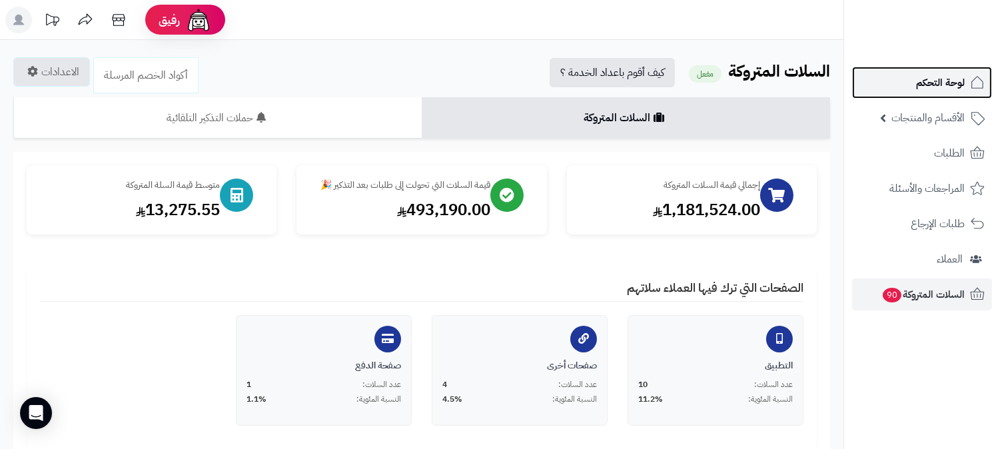
click at [936, 81] on span "لوحة التحكم" at bounding box center [940, 82] width 49 height 19
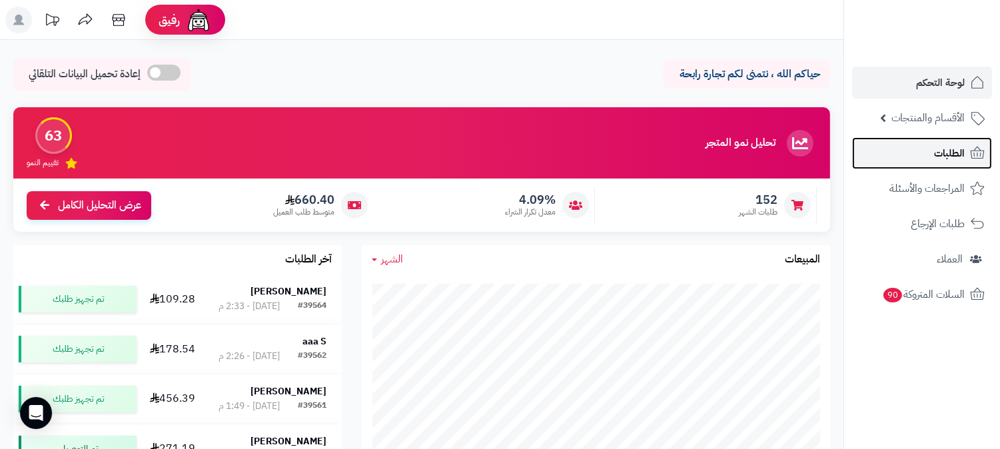
click at [948, 154] on span "الطلبات" at bounding box center [949, 153] width 31 height 19
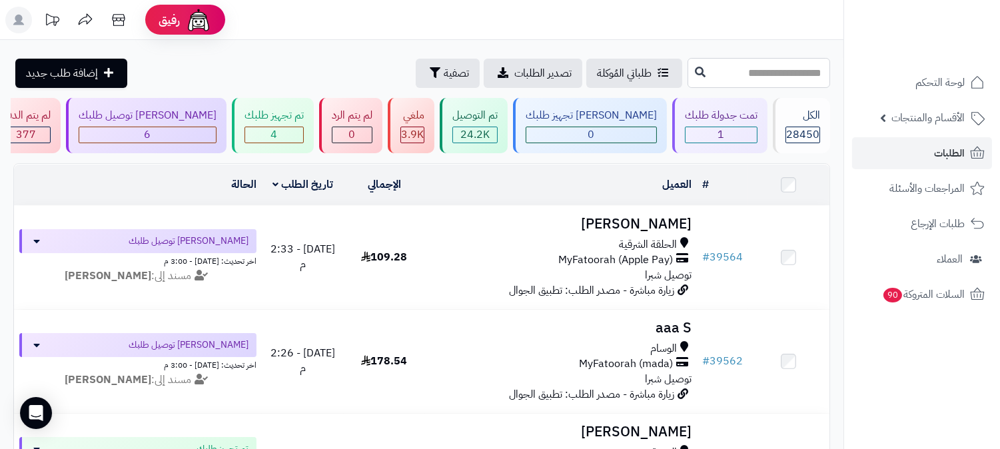
paste input "*****"
type input "*****"
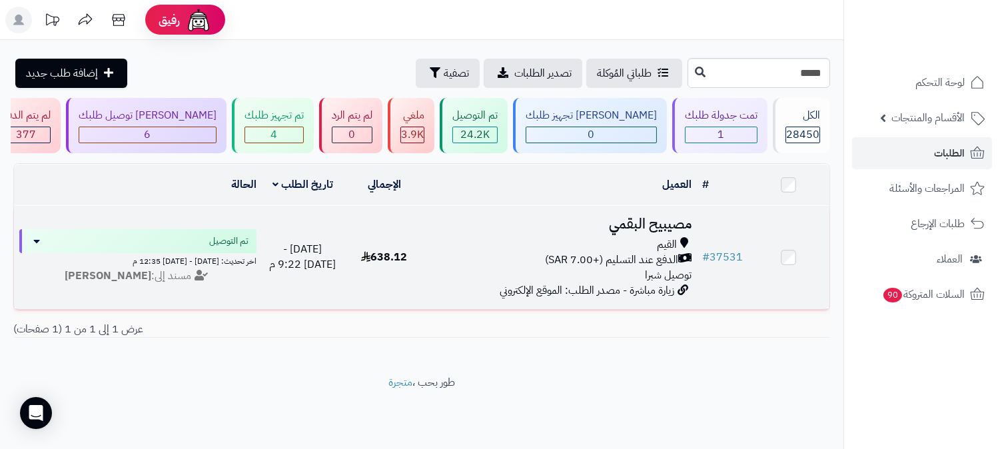
click at [656, 217] on h3 "مصيبيح البقمي" at bounding box center [561, 224] width 261 height 15
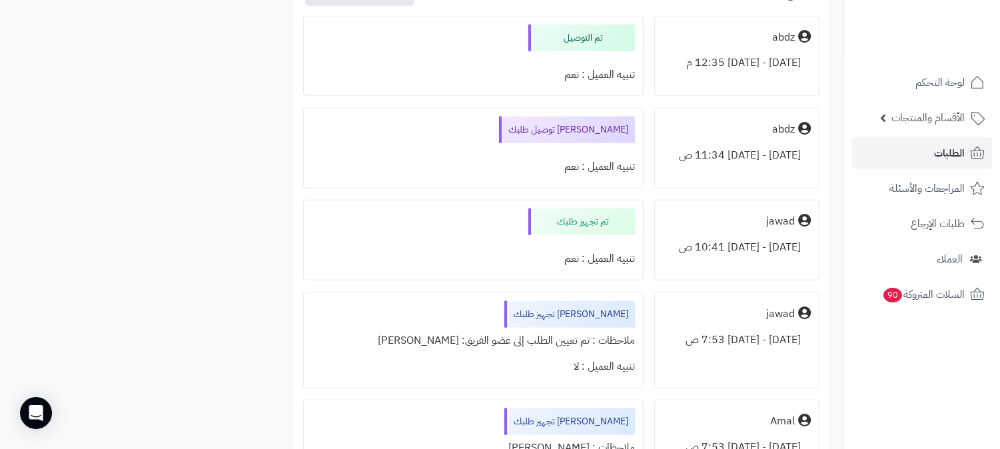
scroll to position [2814, 0]
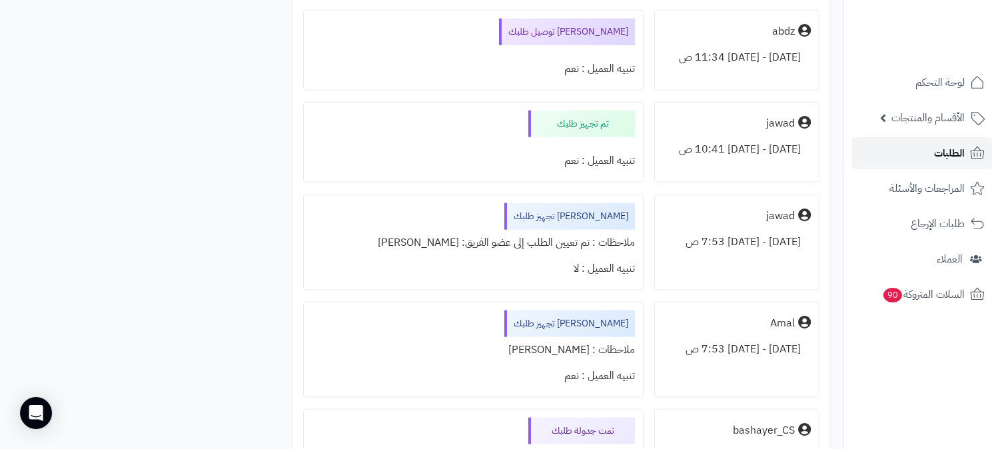
click at [928, 160] on link "الطلبات" at bounding box center [922, 153] width 140 height 32
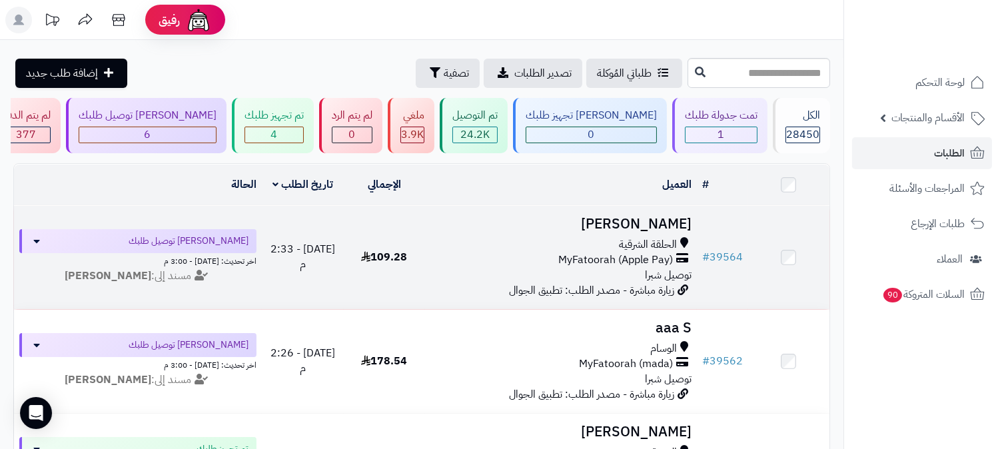
click at [653, 217] on h3 "[PERSON_NAME]" at bounding box center [561, 224] width 261 height 15
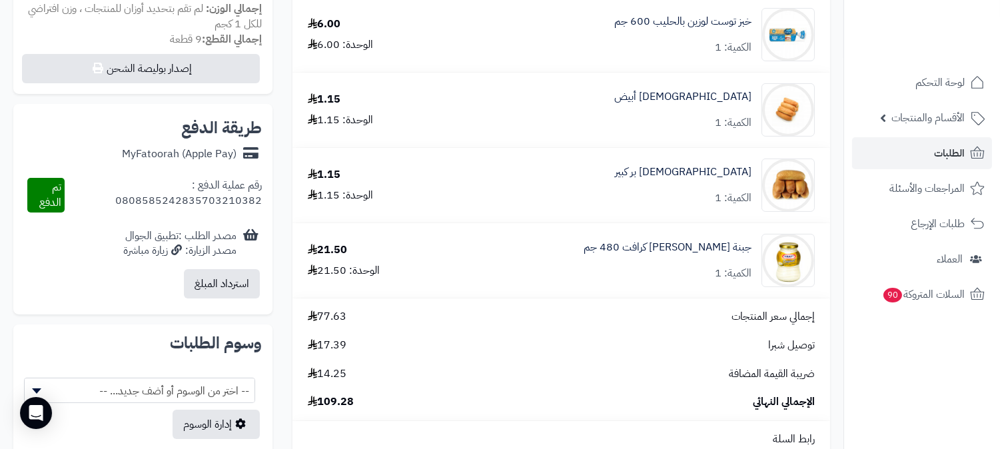
scroll to position [518, 0]
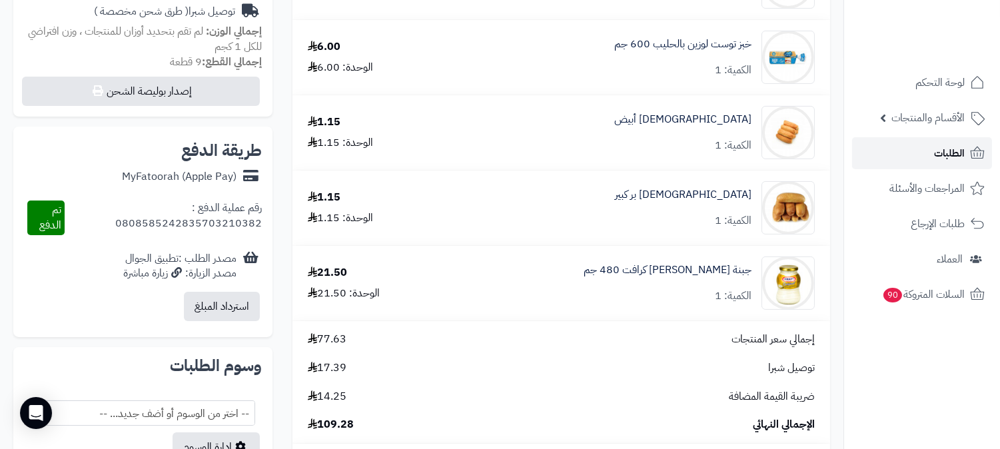
click at [964, 152] on span "الطلبات" at bounding box center [949, 153] width 31 height 19
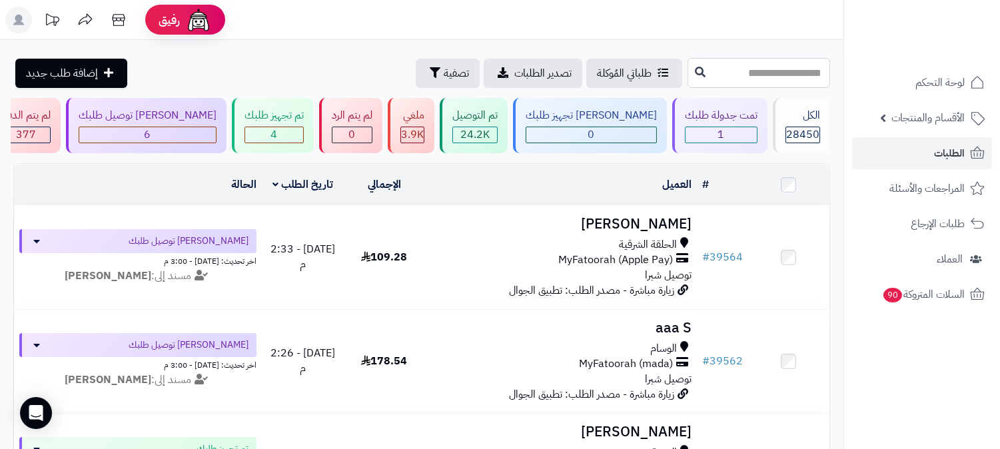
click at [751, 71] on input "text" at bounding box center [759, 73] width 143 height 30
type input "*****"
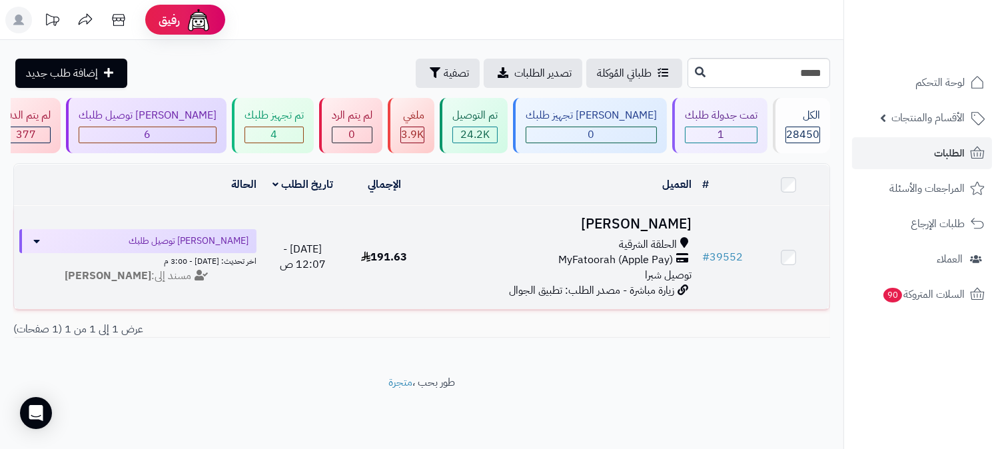
click at [661, 220] on h3 "[PERSON_NAME]" at bounding box center [561, 224] width 261 height 15
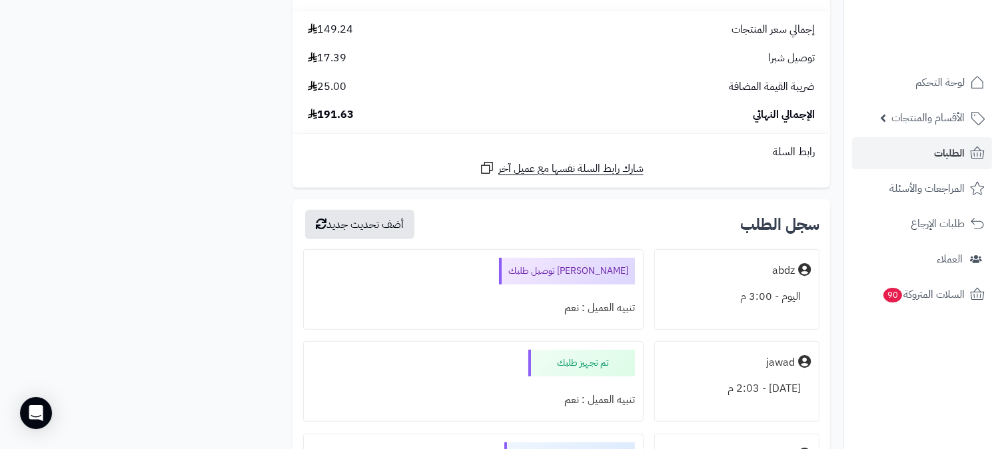
scroll to position [1106, 0]
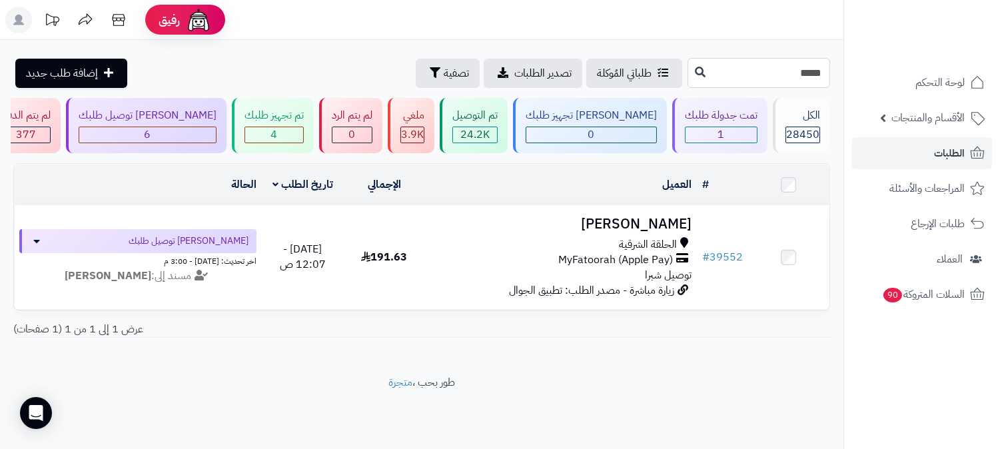
drag, startPoint x: 816, startPoint y: 72, endPoint x: 828, endPoint y: 65, distance: 14.6
click at [828, 65] on input "*****" at bounding box center [759, 73] width 143 height 30
type input "*****"
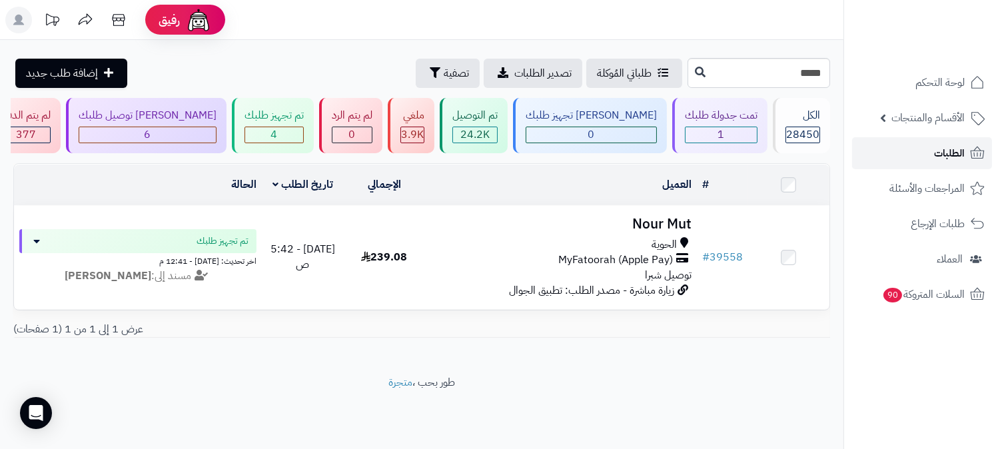
click at [930, 155] on link "الطلبات" at bounding box center [922, 153] width 140 height 32
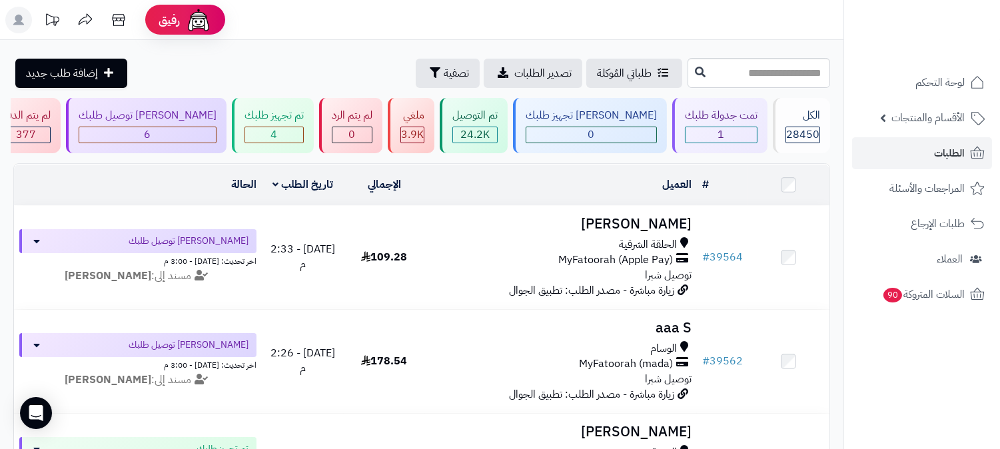
click at [947, 135] on ul "لوحة التحكم الأقسام والمنتجات المنتجات الأقسام الماركات مواصفات المنتجات مواصفا…" at bounding box center [922, 189] width 156 height 244
click at [951, 150] on span "الطلبات" at bounding box center [949, 153] width 31 height 19
click at [974, 115] on icon at bounding box center [978, 118] width 16 height 16
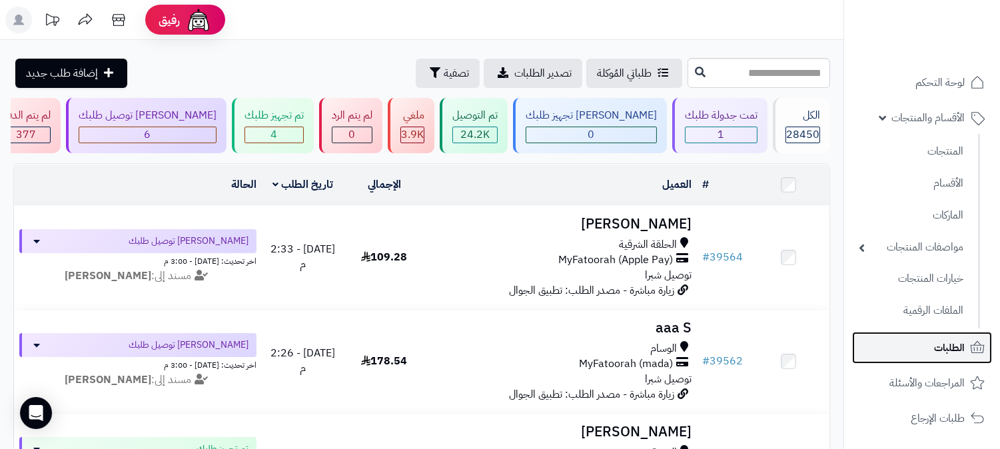
click at [958, 351] on span "الطلبات" at bounding box center [949, 348] width 31 height 19
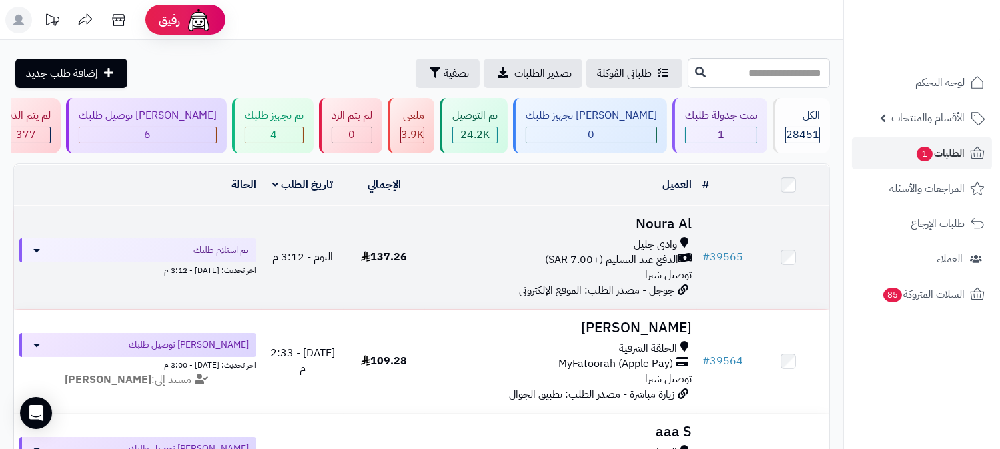
click at [664, 221] on h3 "Noura Al" at bounding box center [561, 224] width 261 height 15
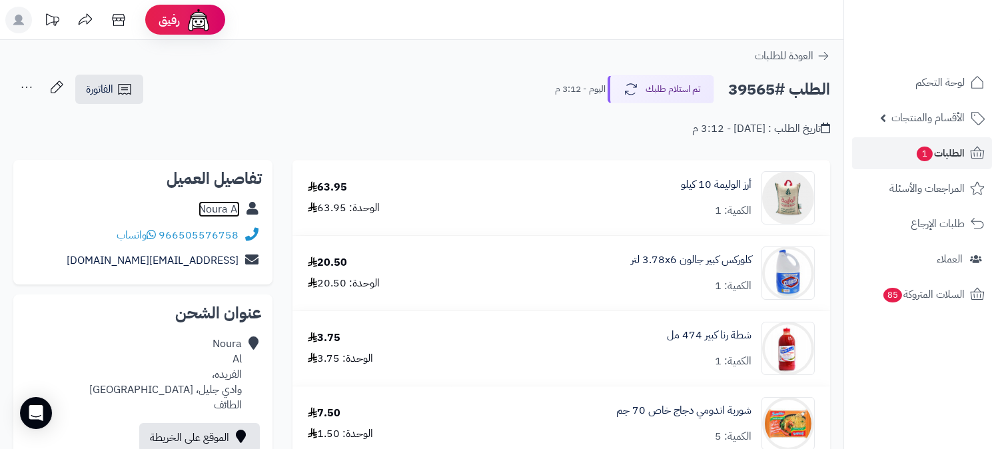
click at [220, 205] on link "Noura Al" at bounding box center [219, 209] width 41 height 16
click at [209, 207] on link "Noura Al" at bounding box center [219, 209] width 41 height 16
click at [761, 97] on h2 "الطلب #39565" at bounding box center [779, 89] width 102 height 27
copy h2 "39565"
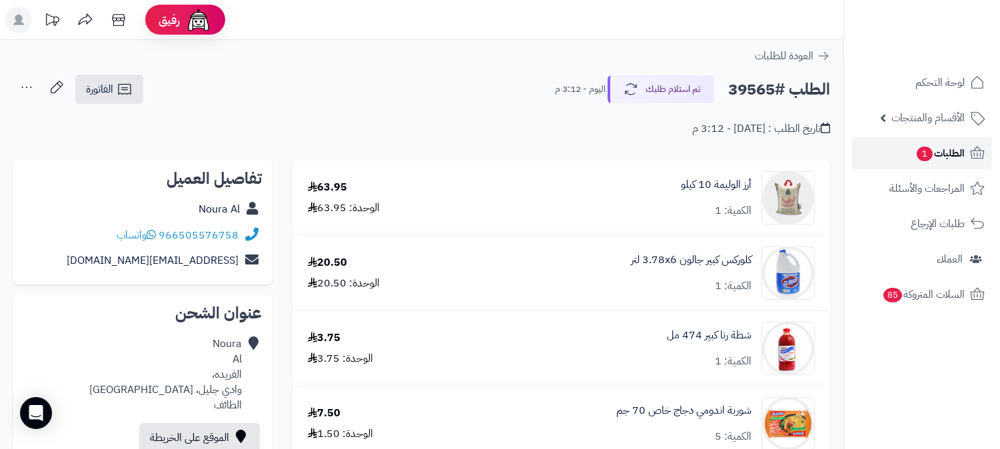
click at [941, 145] on span "الطلبات 1" at bounding box center [940, 153] width 49 height 19
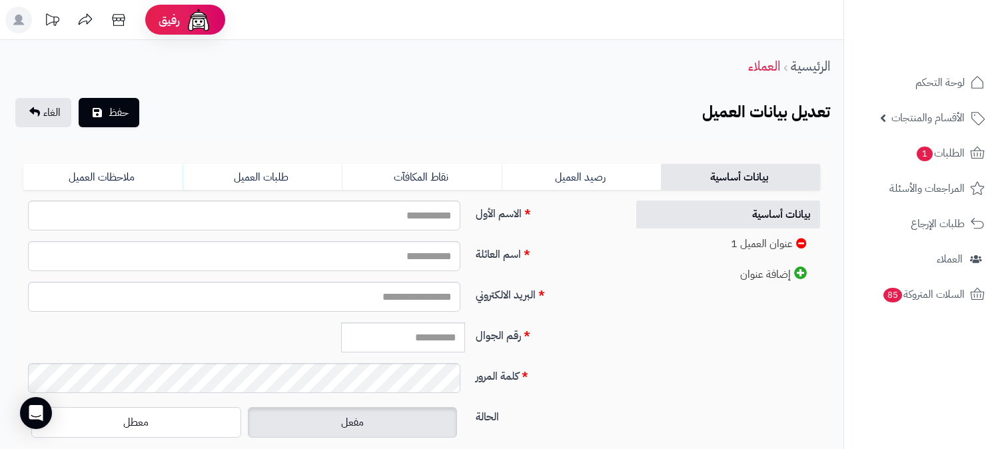
scroll to position [74, 0]
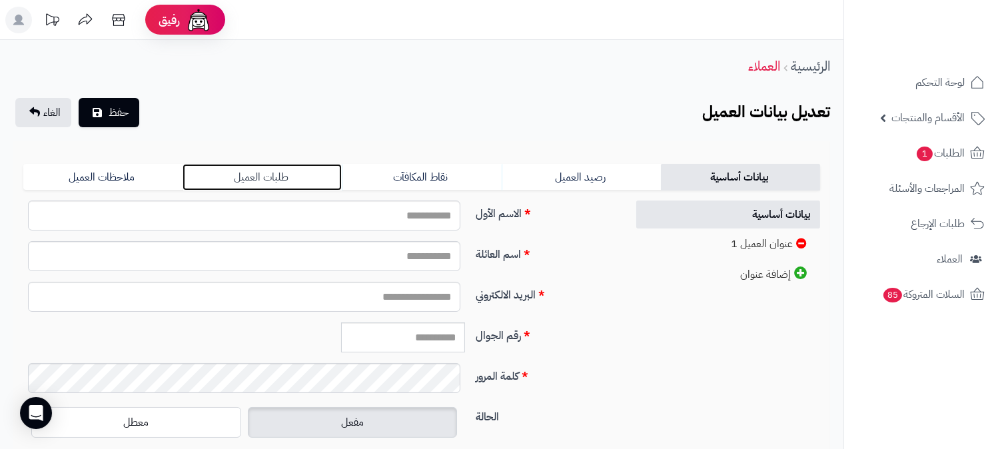
click at [277, 183] on link "طلبات العميل" at bounding box center [262, 177] width 159 height 27
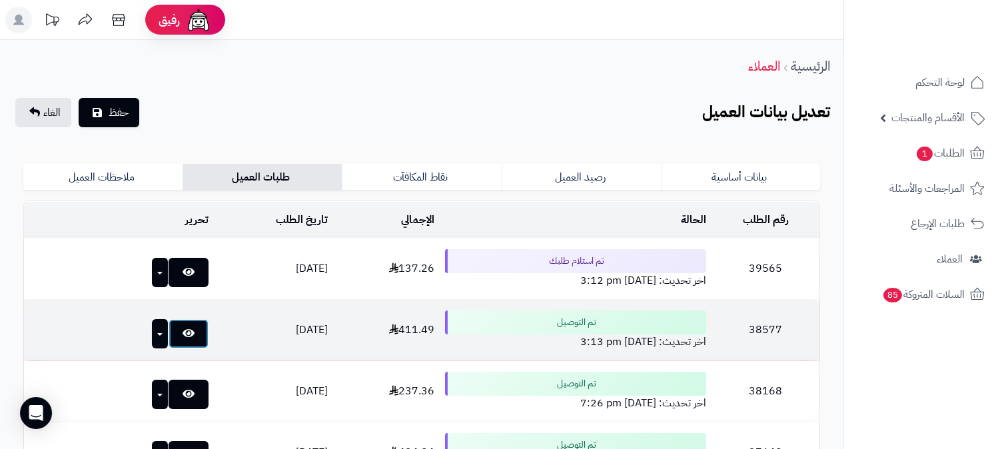
click at [173, 328] on link at bounding box center [189, 333] width 40 height 29
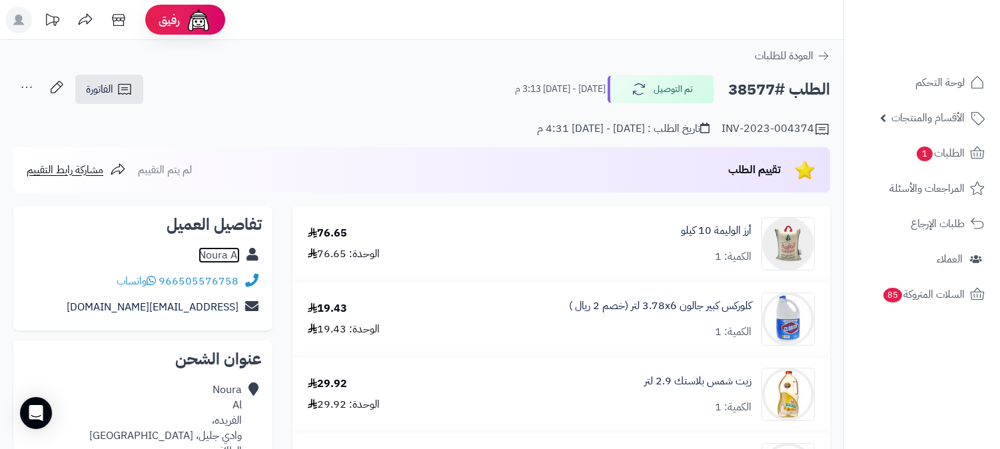
click at [207, 249] on link "Noura Al" at bounding box center [219, 255] width 41 height 16
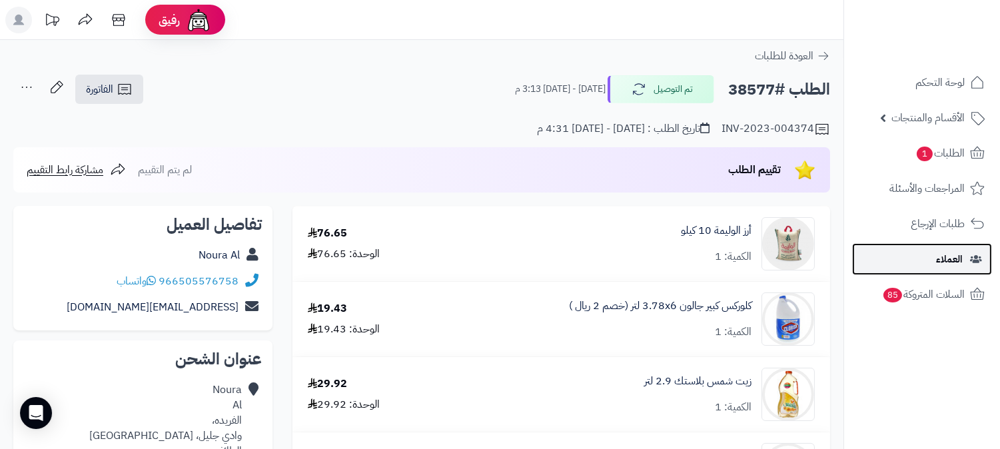
click at [952, 257] on span "العملاء" at bounding box center [949, 259] width 27 height 19
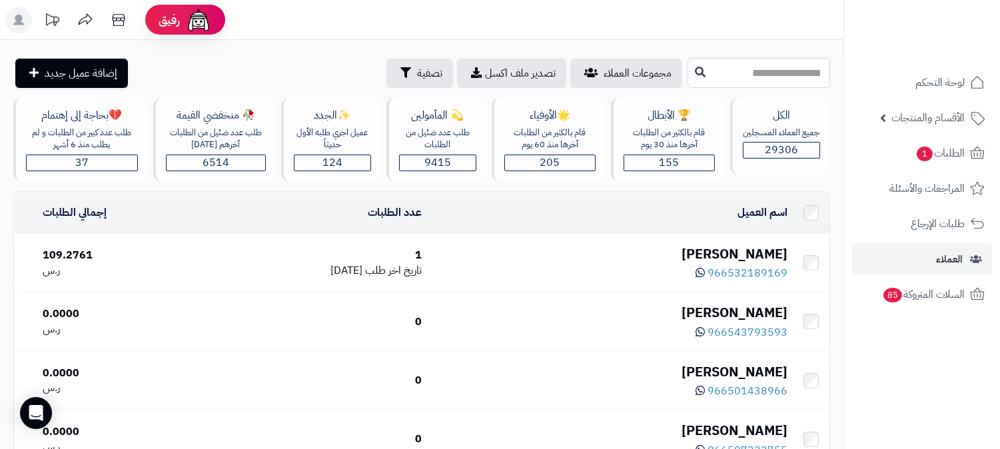
click at [760, 76] on input "text" at bounding box center [759, 73] width 143 height 30
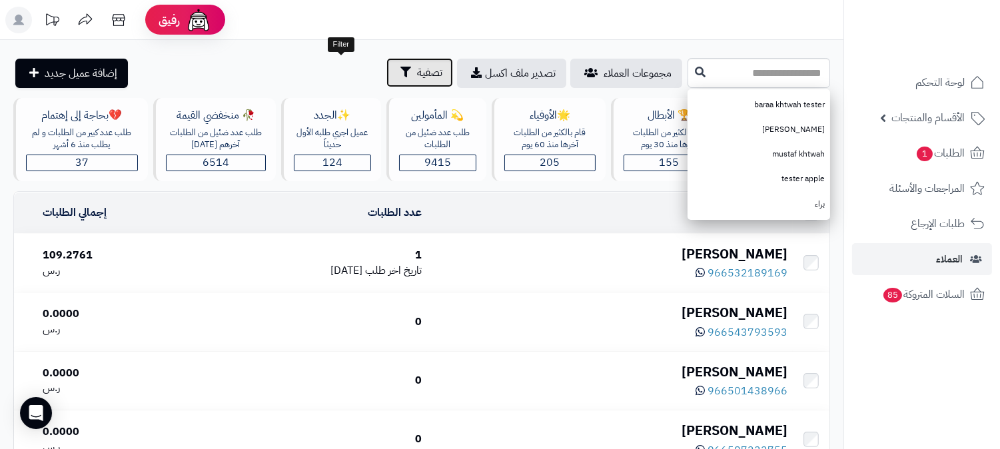
click at [417, 67] on span "تصفية" at bounding box center [429, 73] width 25 height 16
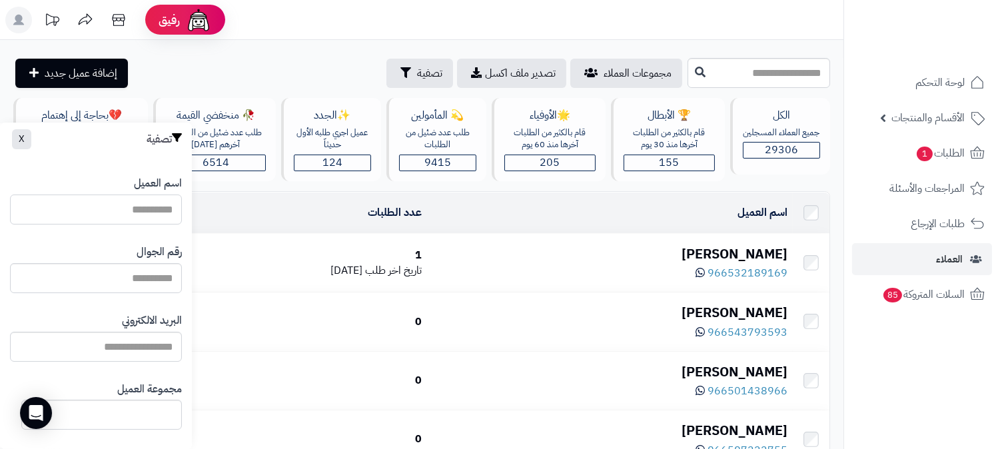
click at [138, 217] on input "اسم العميل" at bounding box center [96, 210] width 172 height 30
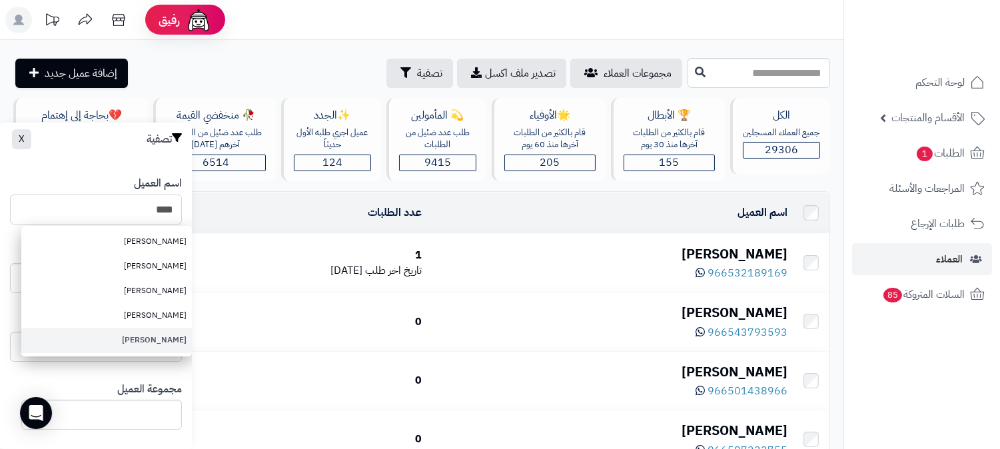
type input "****"
click at [170, 340] on link "Norah Al" at bounding box center [106, 340] width 171 height 25
type input "********"
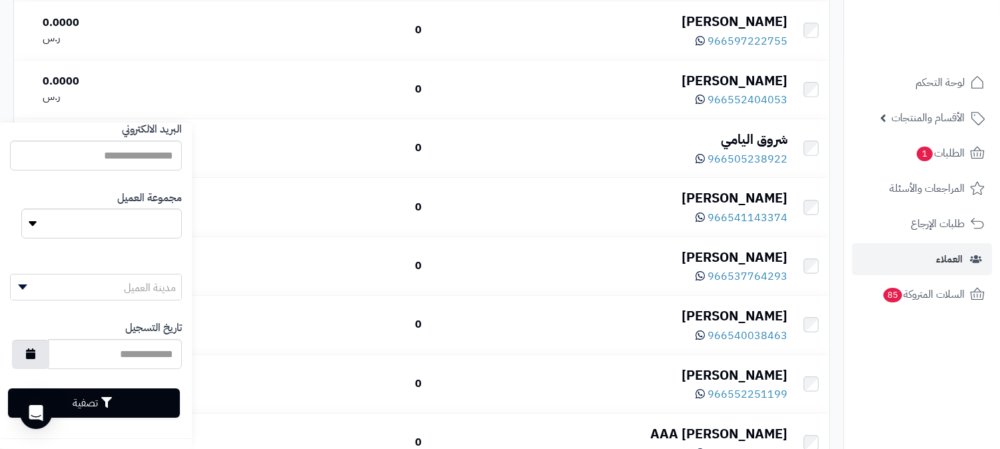
scroll to position [518, 0]
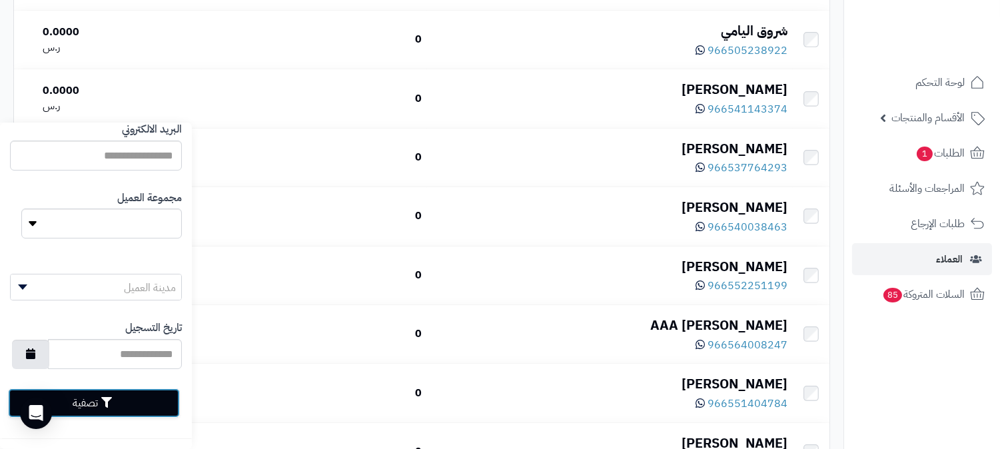
click at [136, 403] on button "تصفية" at bounding box center [94, 403] width 172 height 29
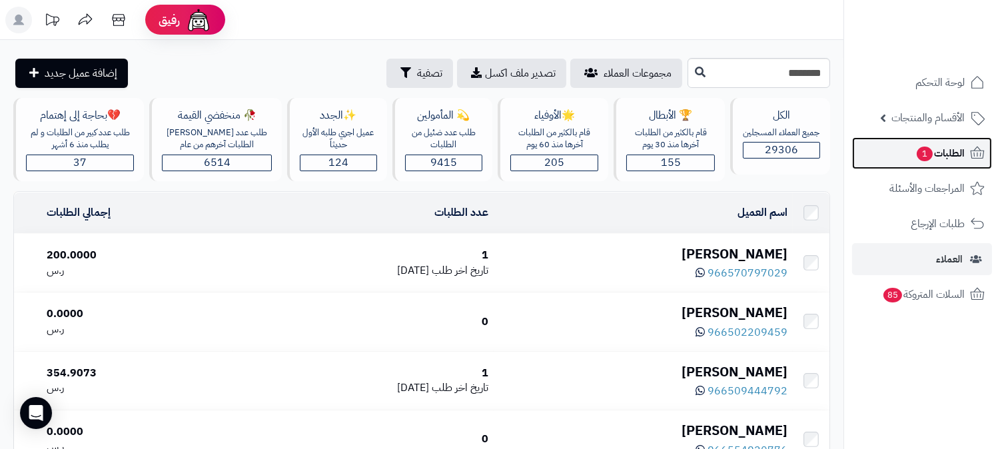
click at [962, 145] on span "الطلبات 1" at bounding box center [940, 153] width 49 height 19
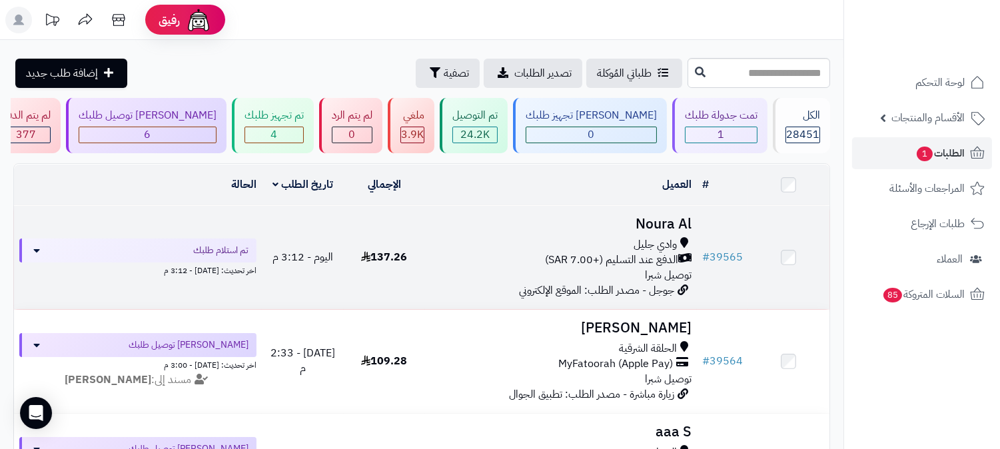
click at [662, 219] on h3 "Noura Al" at bounding box center [561, 224] width 261 height 15
click at [658, 220] on h3 "Noura Al" at bounding box center [561, 224] width 261 height 15
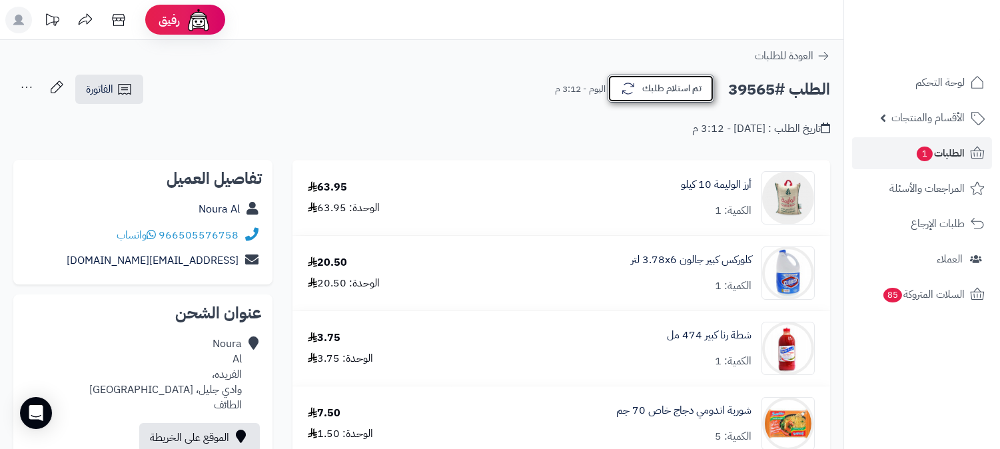
click at [640, 101] on button "تم استلام طلبك" at bounding box center [661, 89] width 107 height 28
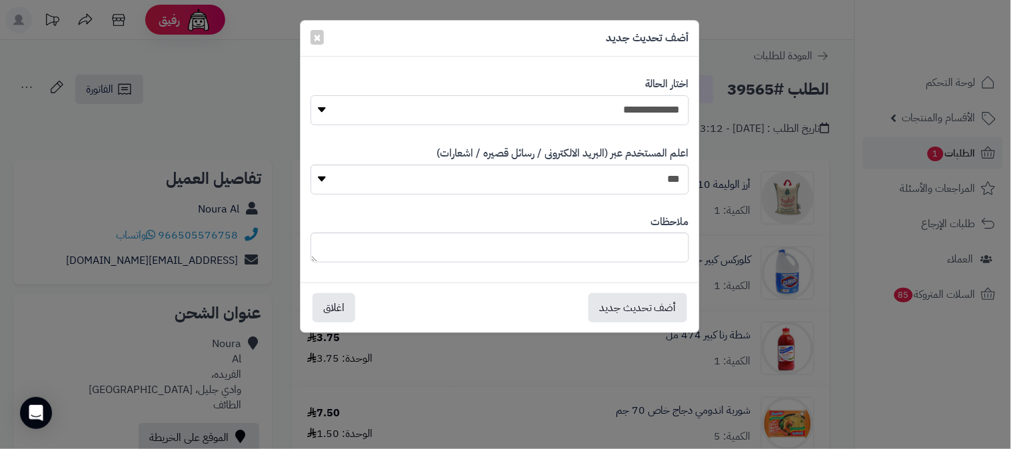
click at [668, 107] on select "**********" at bounding box center [500, 110] width 379 height 30
select select "*"
click at [311, 95] on select "**********" at bounding box center [500, 110] width 379 height 30
click at [648, 303] on button "أضف تحديث جديد" at bounding box center [637, 307] width 99 height 29
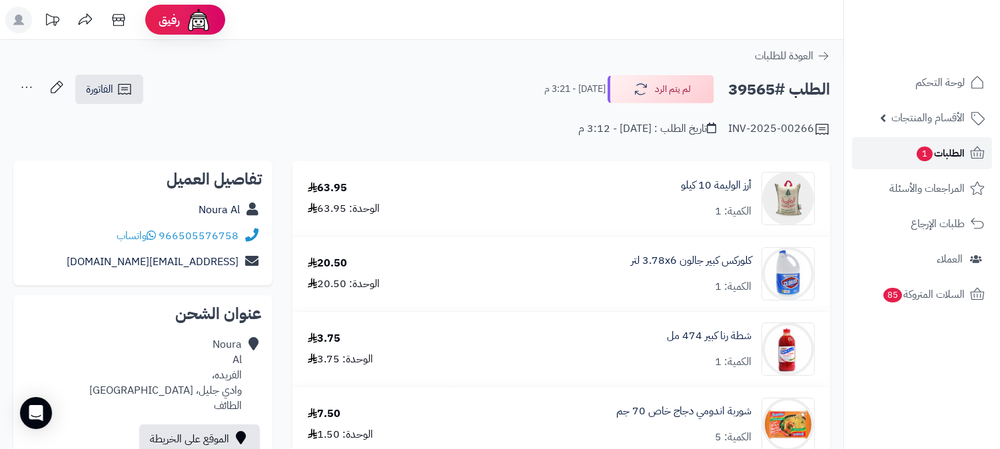
click at [945, 150] on span "الطلبات 1" at bounding box center [940, 153] width 49 height 19
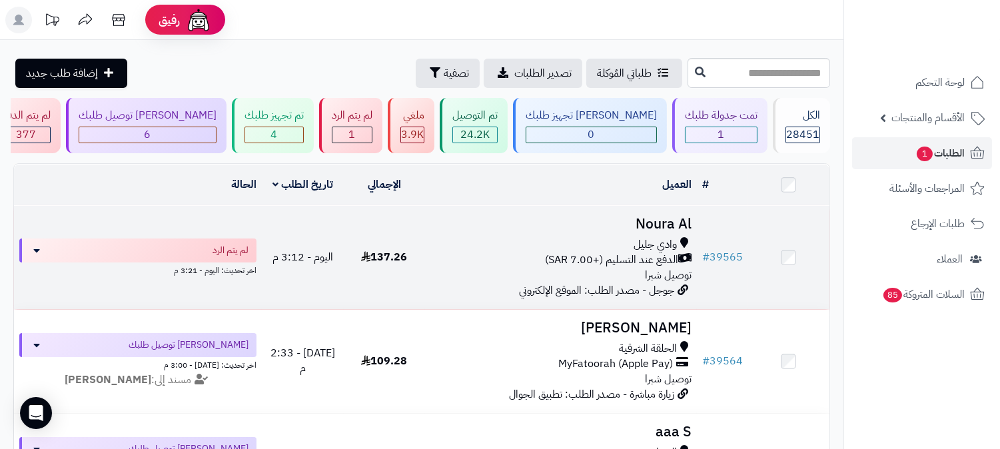
click at [682, 218] on h3 "Noura Al" at bounding box center [561, 224] width 261 height 15
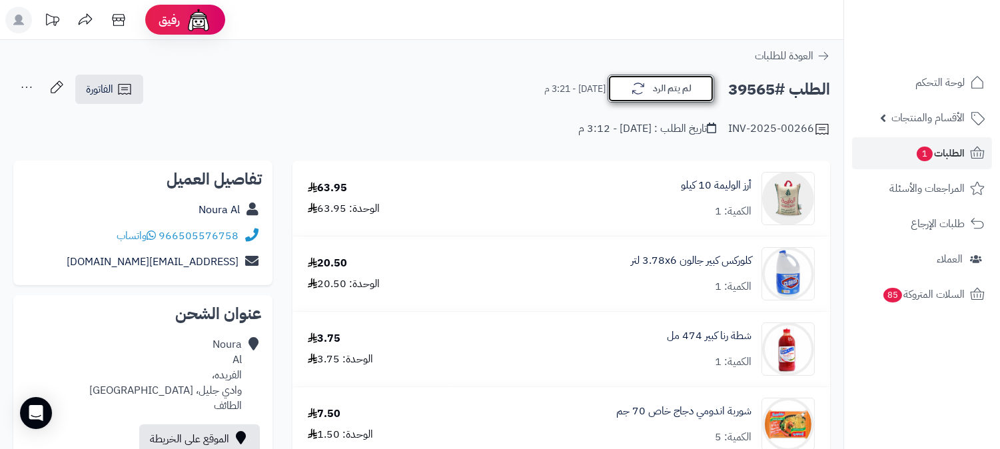
click at [671, 85] on button "لم يتم الرد" at bounding box center [661, 89] width 107 height 28
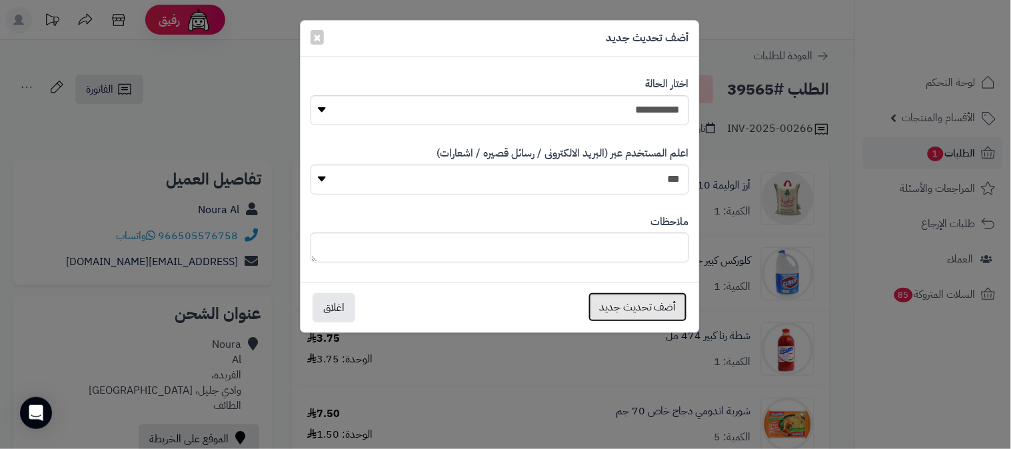
click at [638, 312] on button "أضف تحديث جديد" at bounding box center [637, 307] width 99 height 29
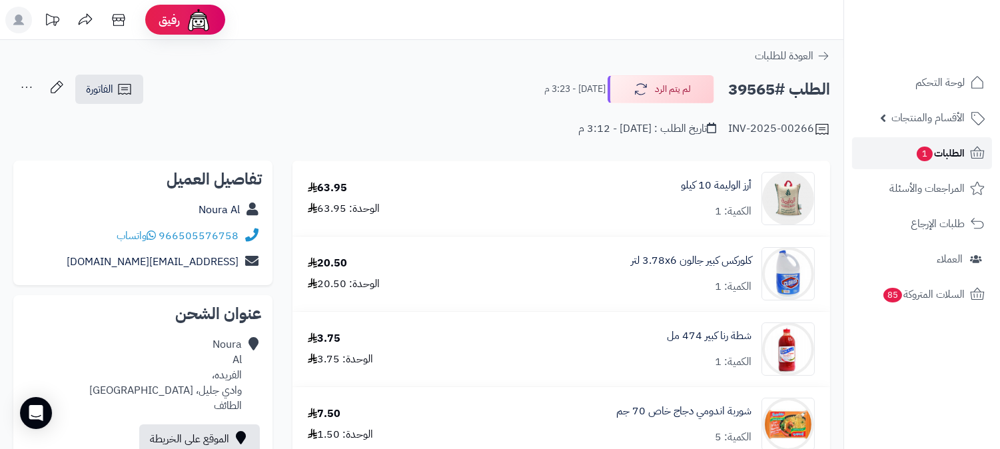
click at [944, 147] on span "الطلبات 1" at bounding box center [940, 153] width 49 height 19
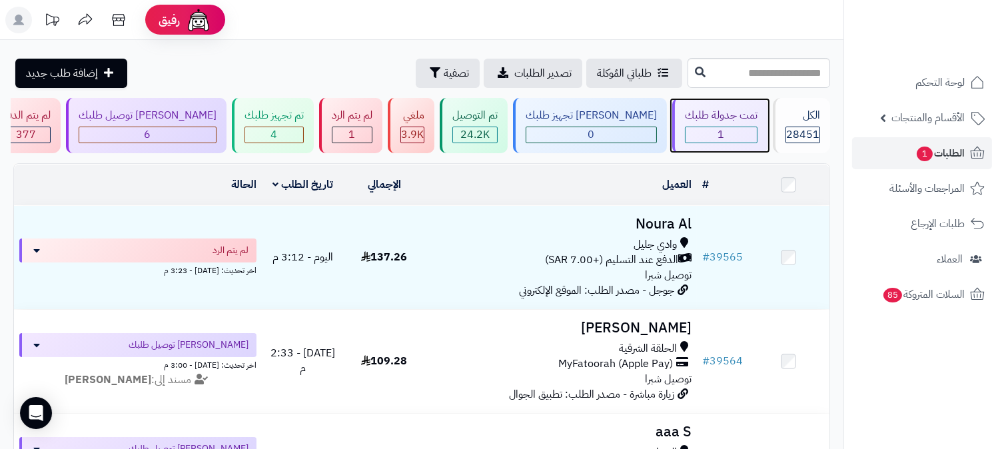
click at [710, 121] on div "تمت جدولة طلبك" at bounding box center [721, 115] width 73 height 15
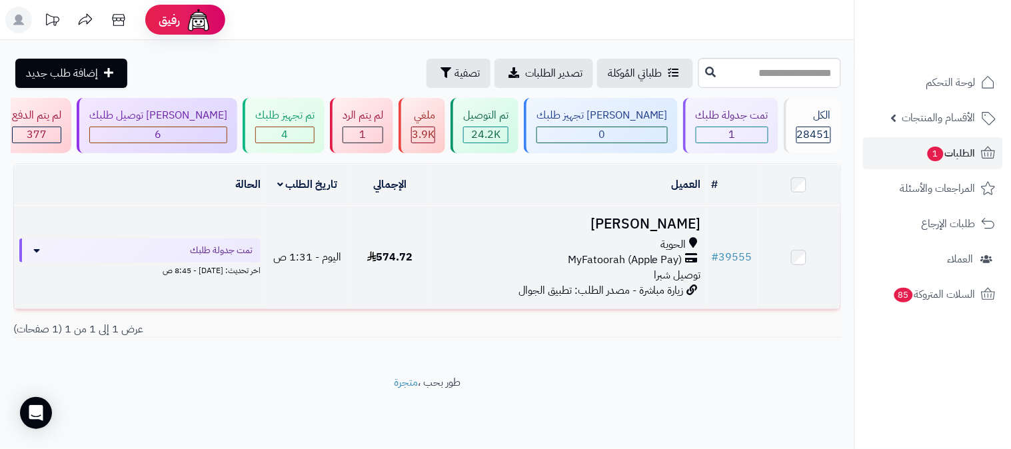
click at [654, 221] on h3 "[PERSON_NAME]" at bounding box center [569, 224] width 265 height 15
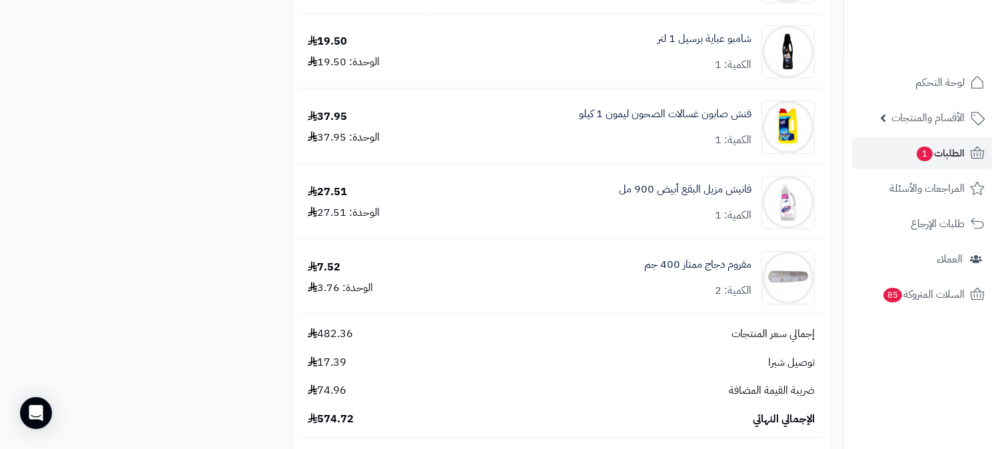
scroll to position [1777, 0]
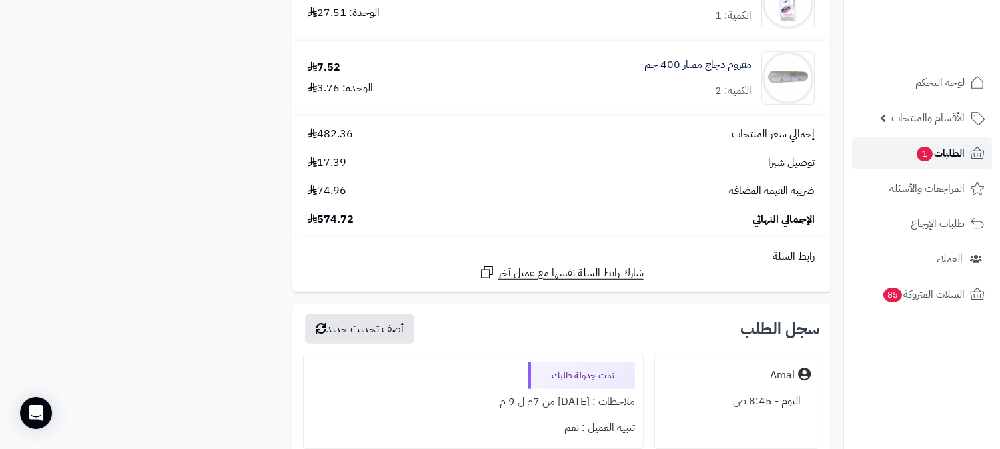
click at [949, 152] on span "الطلبات 1" at bounding box center [940, 153] width 49 height 19
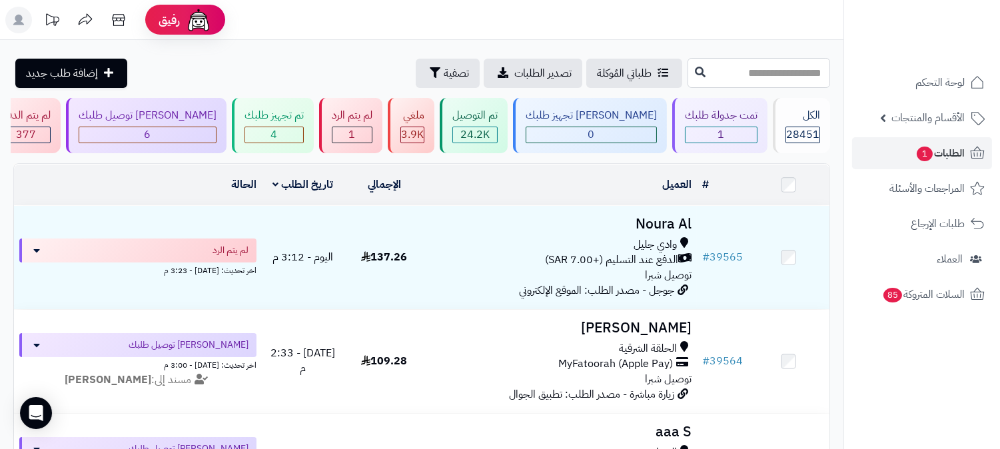
paste input "*****"
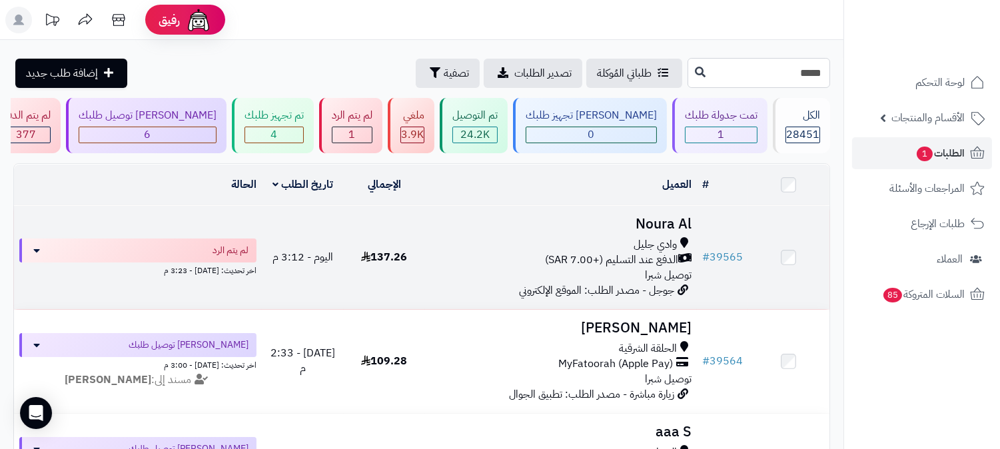
type input "*****"
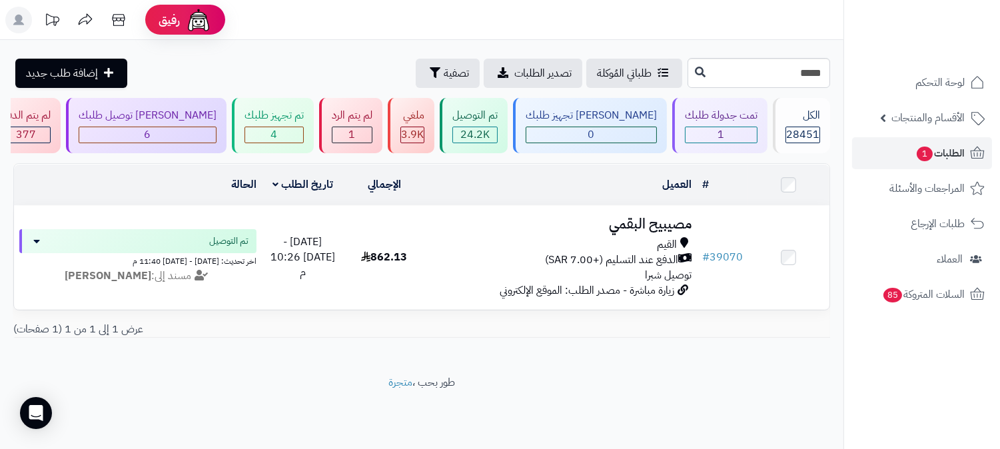
click at [633, 230] on h3 "مصيبيح البقمي" at bounding box center [561, 224] width 261 height 15
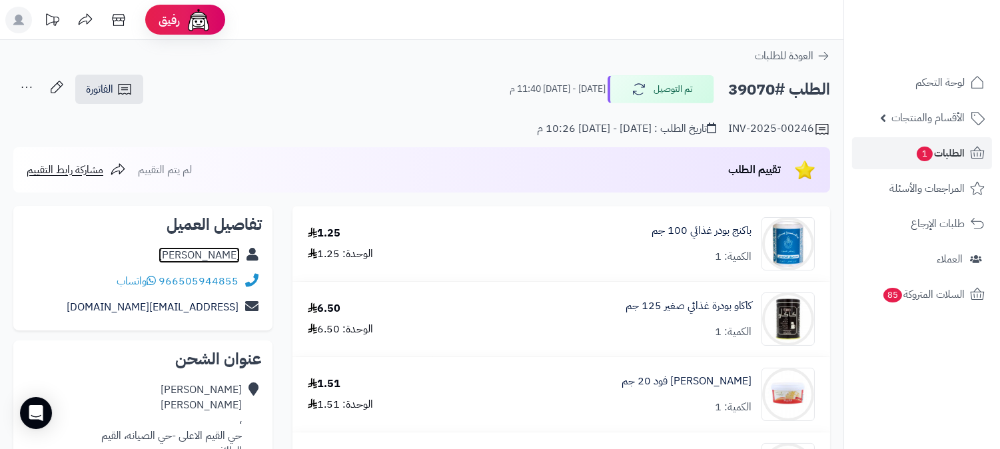
click at [199, 253] on link "مصيبيح البقمي" at bounding box center [199, 255] width 81 height 16
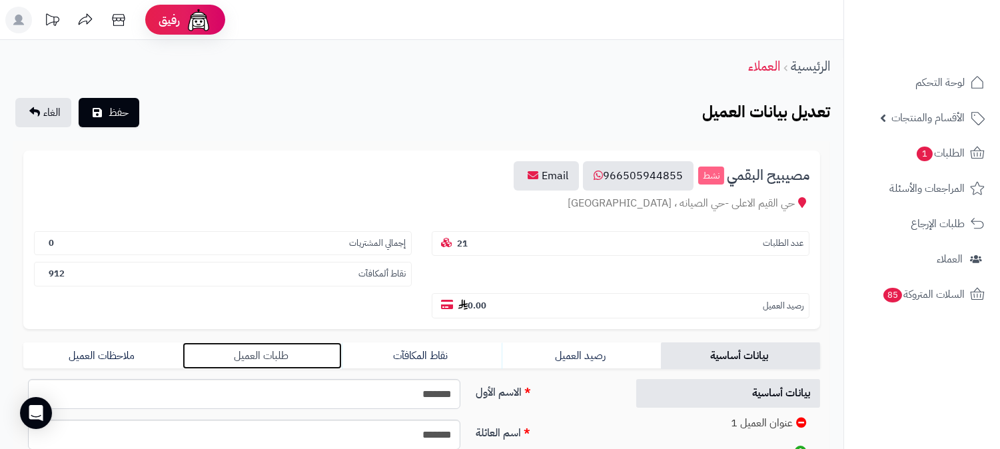
click at [282, 343] on link "طلبات العميل" at bounding box center [262, 356] width 159 height 27
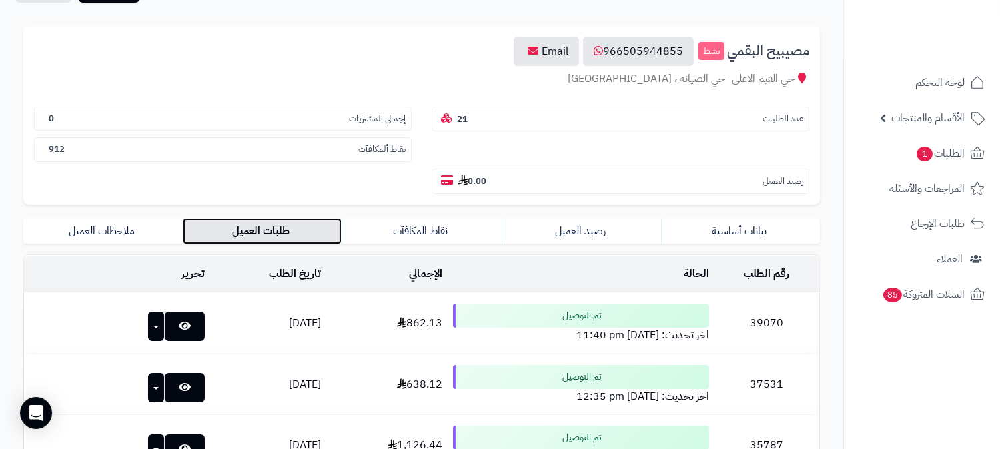
scroll to position [148, 0]
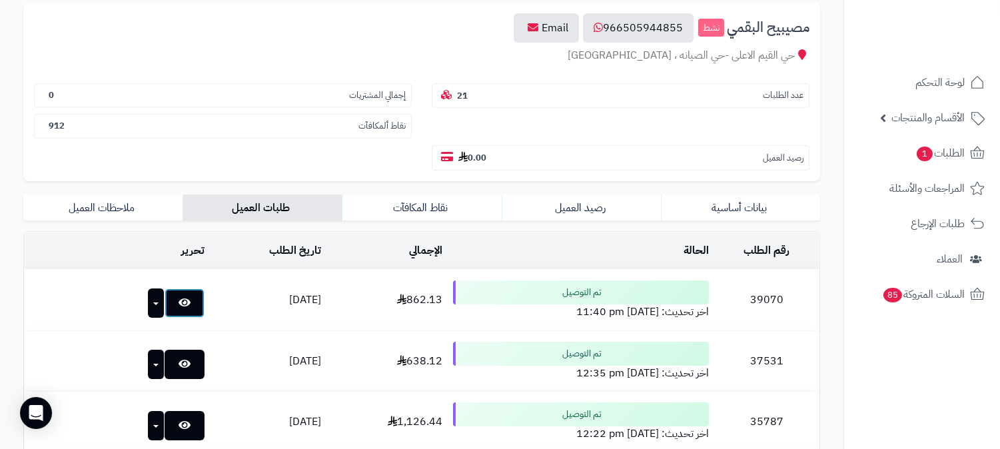
click at [179, 297] on icon at bounding box center [185, 302] width 12 height 11
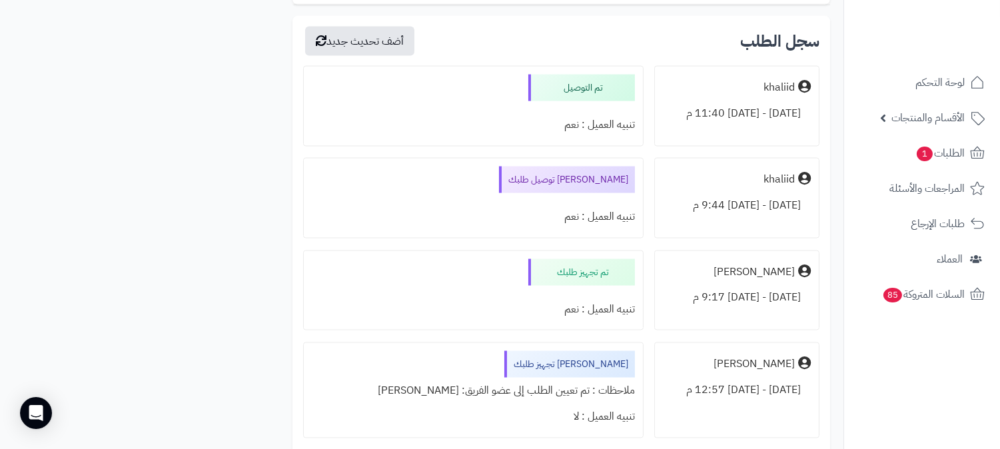
scroll to position [4073, 0]
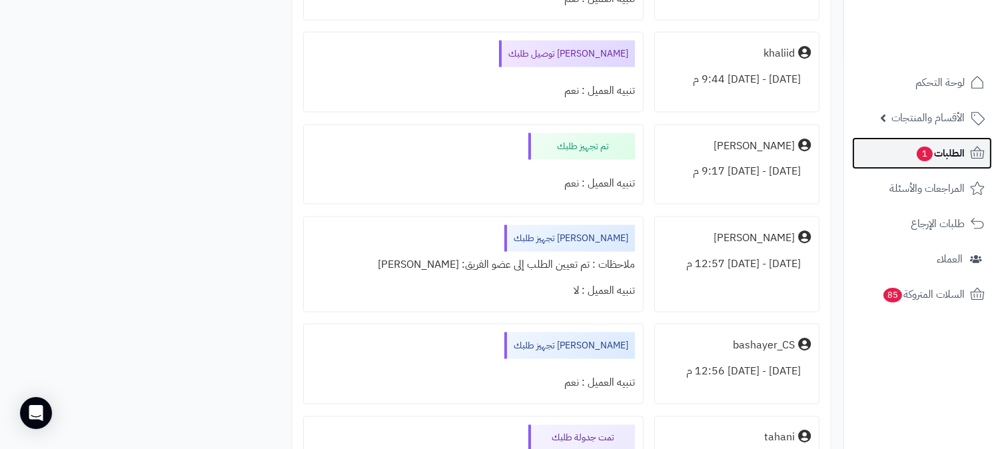
click at [952, 153] on span "الطلبات 1" at bounding box center [940, 153] width 49 height 19
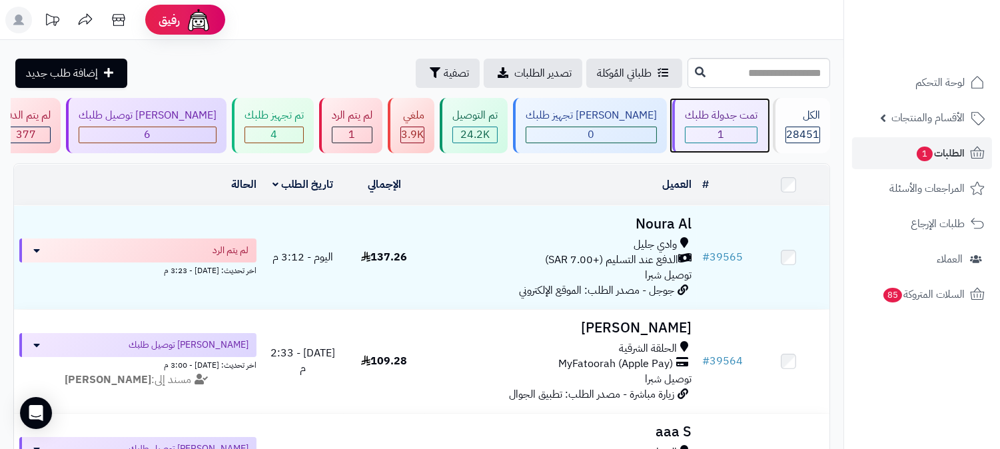
click at [748, 123] on div "تمت جدولة طلبك" at bounding box center [721, 115] width 73 height 15
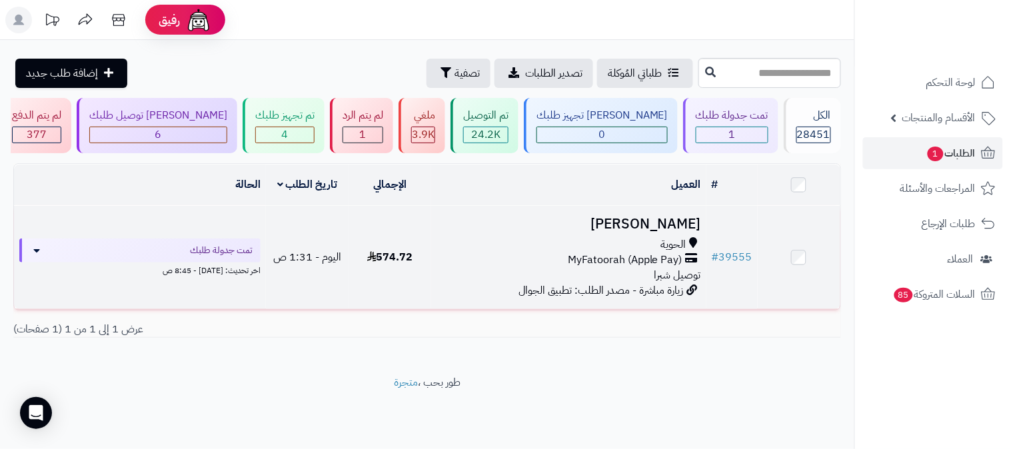
click at [674, 221] on h3 "[PERSON_NAME]" at bounding box center [569, 224] width 265 height 15
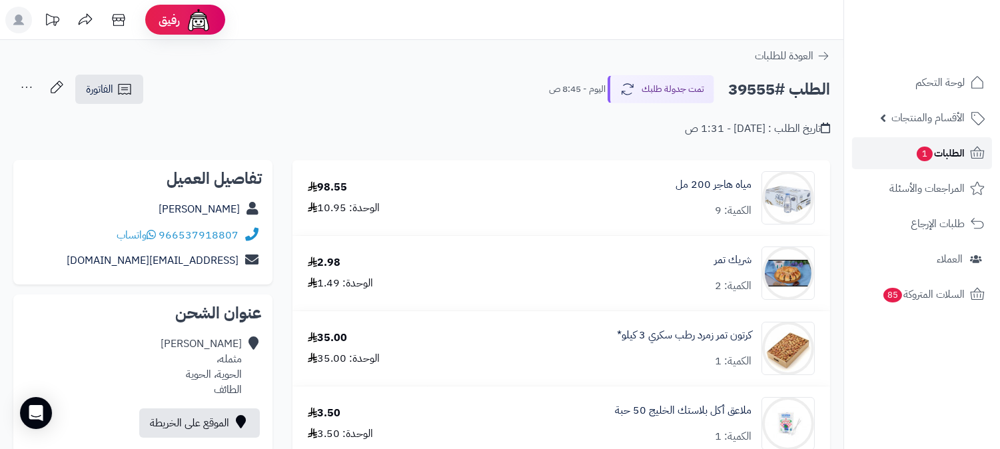
click at [950, 149] on span "الطلبات 1" at bounding box center [940, 153] width 49 height 19
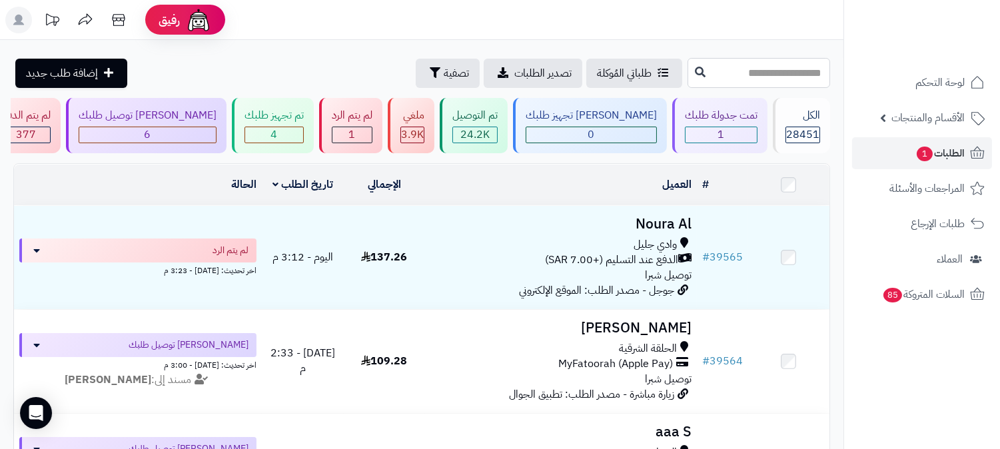
click at [792, 71] on input "text" at bounding box center [759, 73] width 143 height 30
type input "*****"
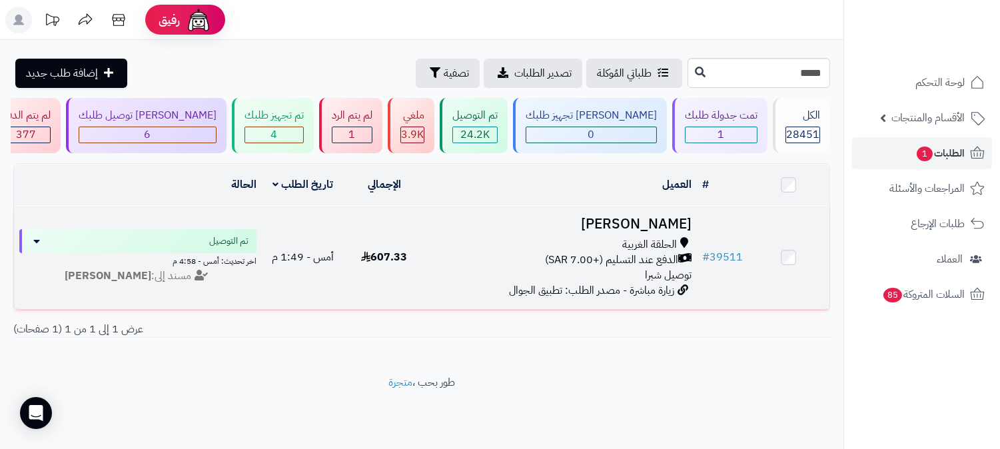
click at [682, 222] on h3 "[PERSON_NAME]" at bounding box center [561, 224] width 261 height 15
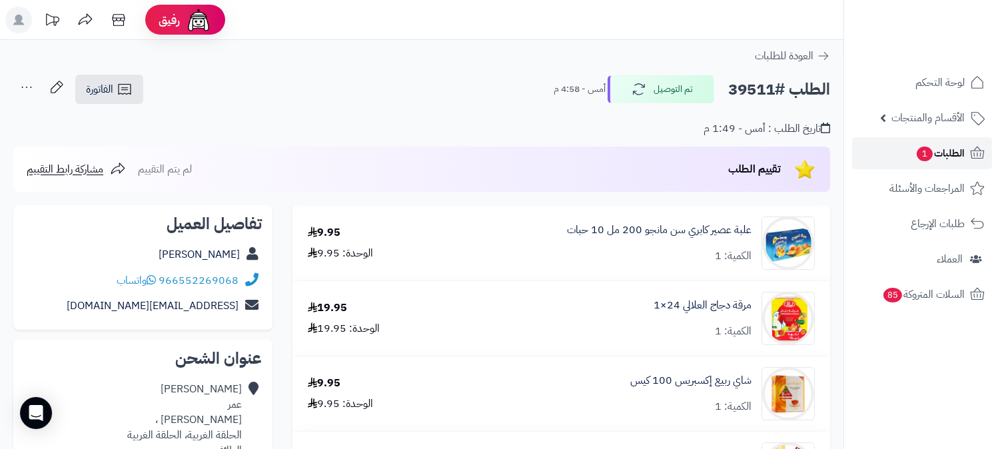
click at [953, 151] on span "الطلبات 1" at bounding box center [940, 153] width 49 height 19
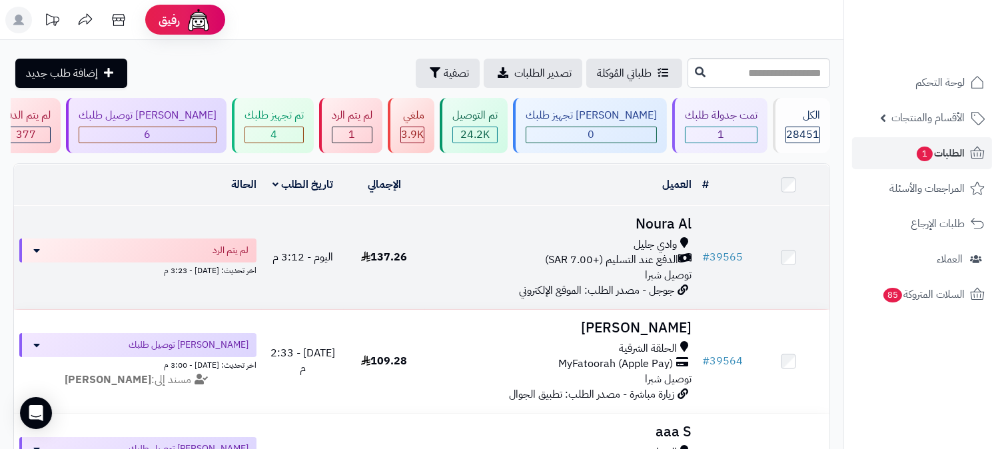
click at [676, 209] on td "Noura Al وادي [PERSON_NAME] عند التسليم (+7.00 SAR) توصيل شبرا جوجل - مصدر الطل…" at bounding box center [561, 257] width 272 height 103
click at [675, 217] on h3 "Noura Al" at bounding box center [561, 224] width 261 height 15
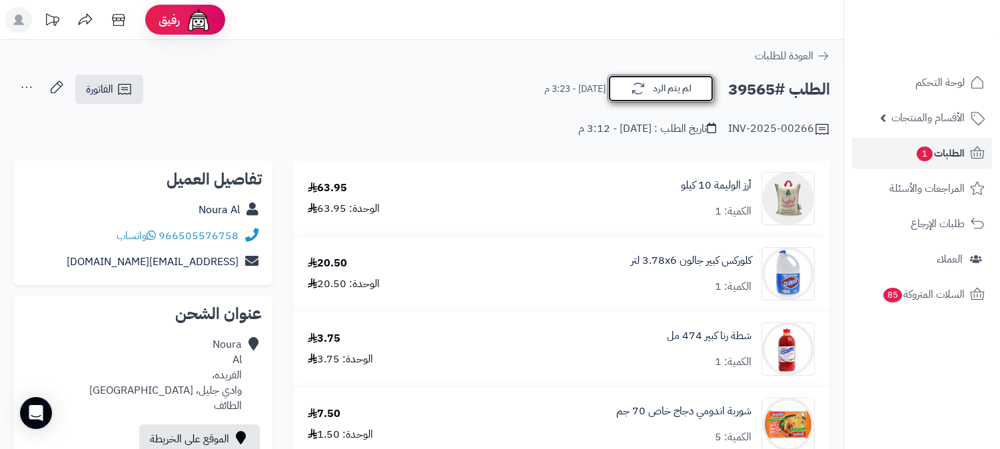
click at [662, 84] on button "لم يتم الرد" at bounding box center [661, 89] width 107 height 28
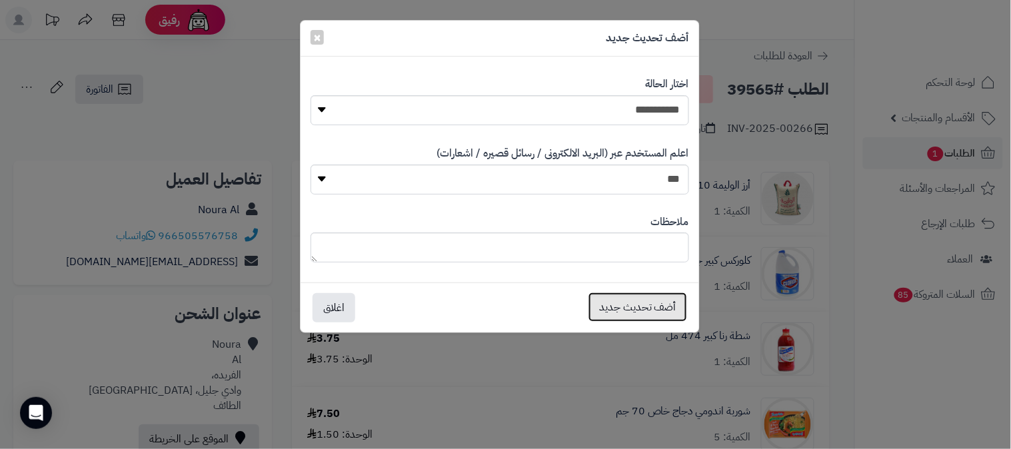
click at [667, 308] on button "أضف تحديث جديد" at bounding box center [637, 307] width 99 height 29
